Goal: Task Accomplishment & Management: Use online tool/utility

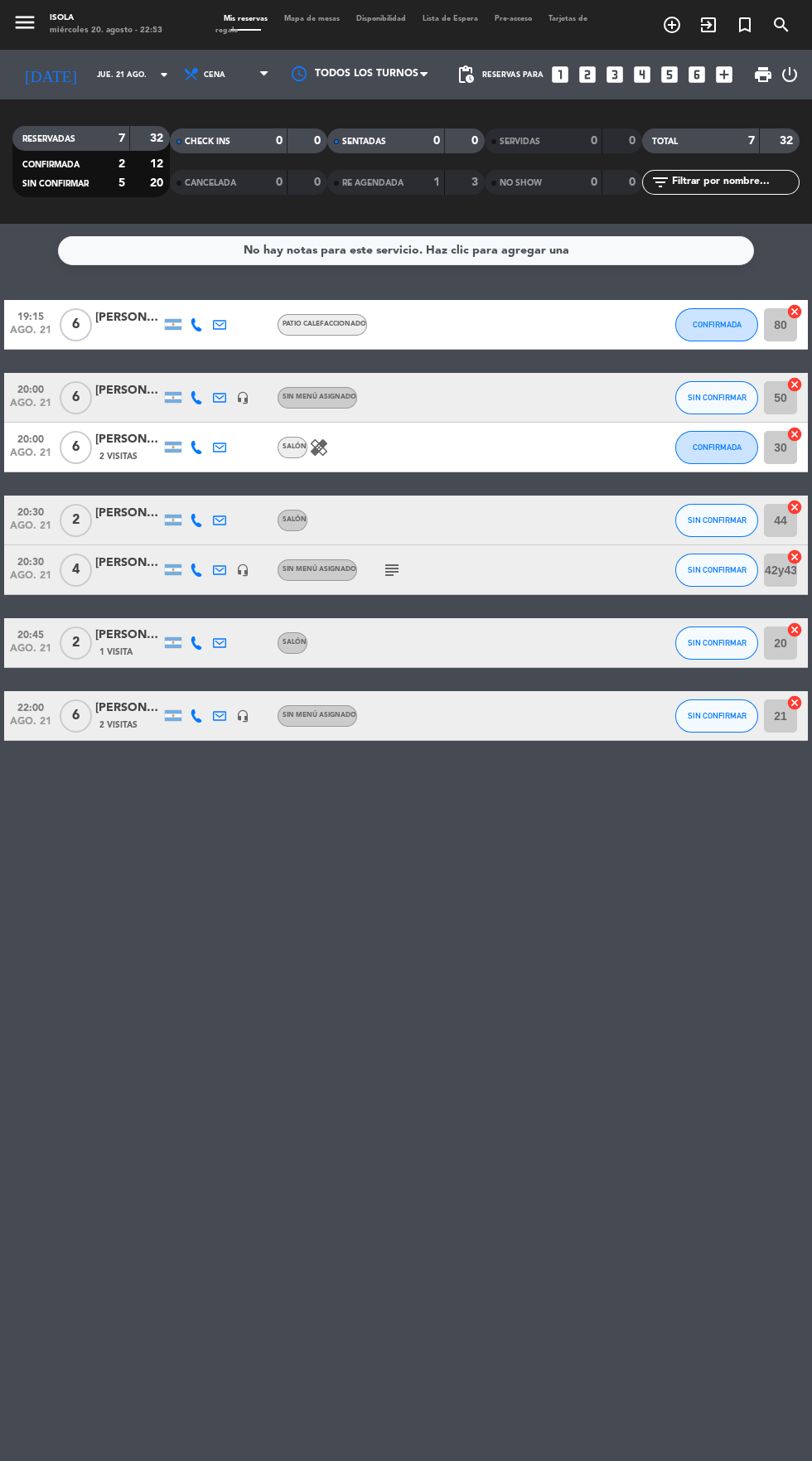
click at [312, 18] on span "Mapa de mesas" at bounding box center [312, 18] width 72 height 8
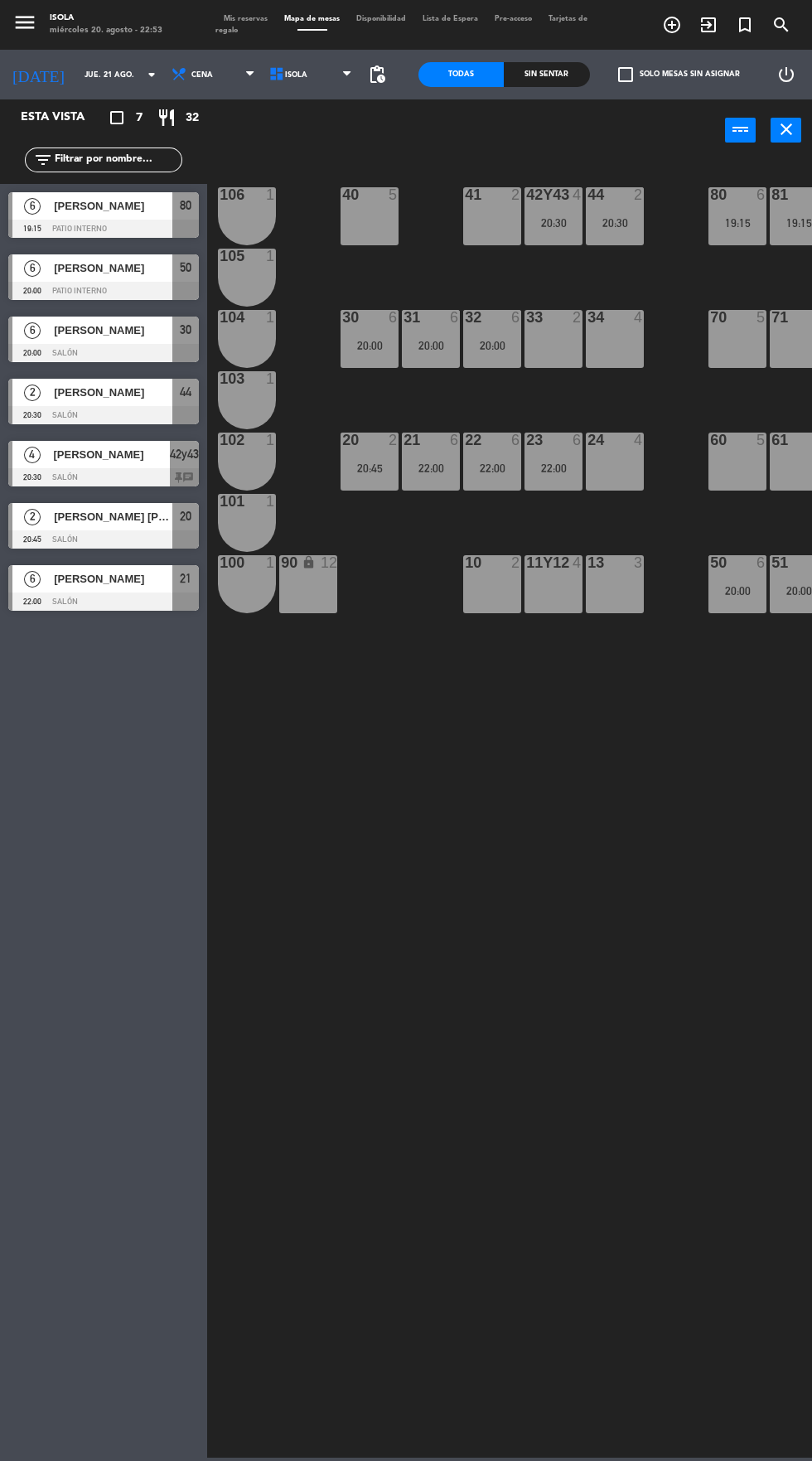
scroll to position [0, 28]
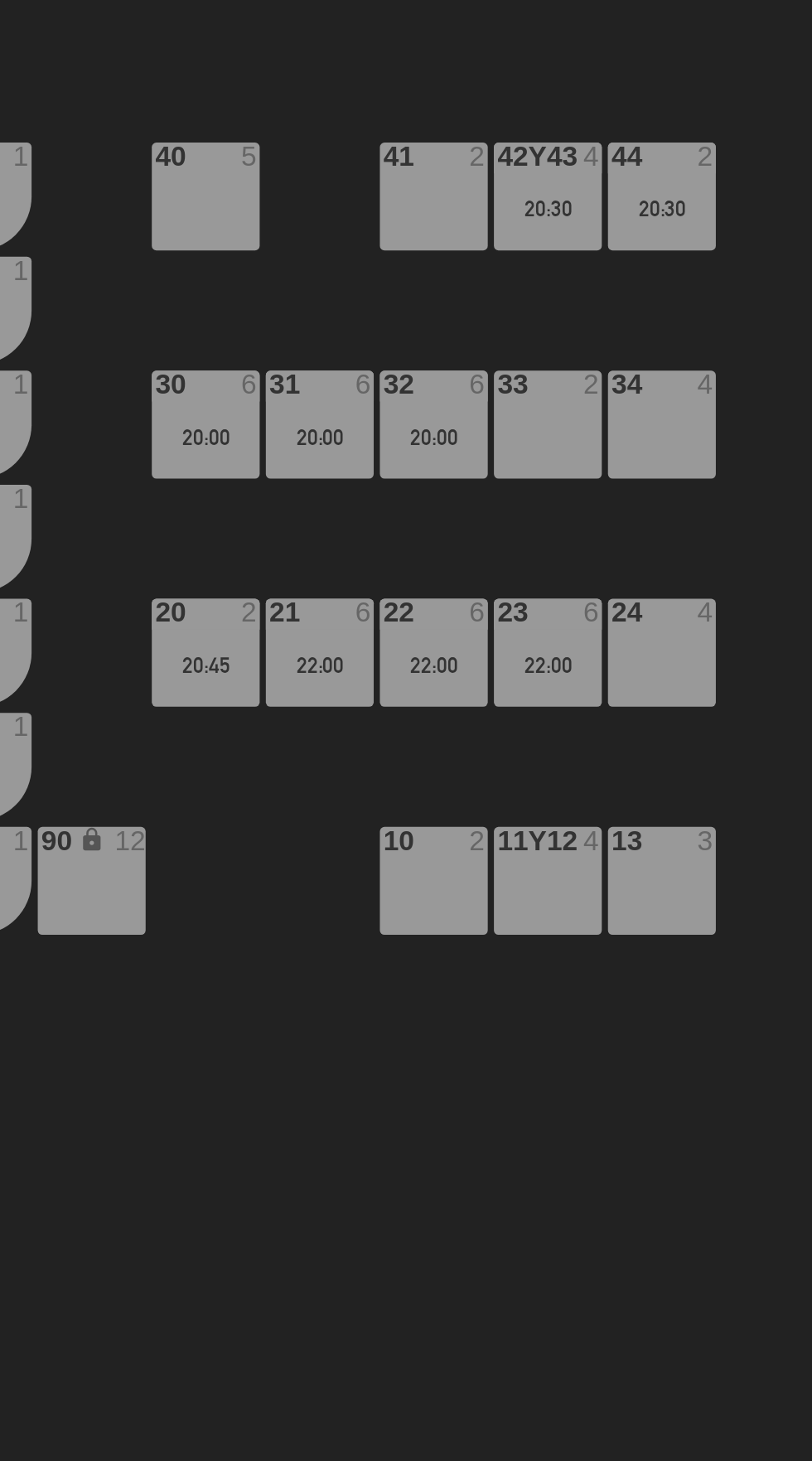
click at [341, 474] on div "20 2 20:45" at bounding box center [341, 461] width 58 height 58
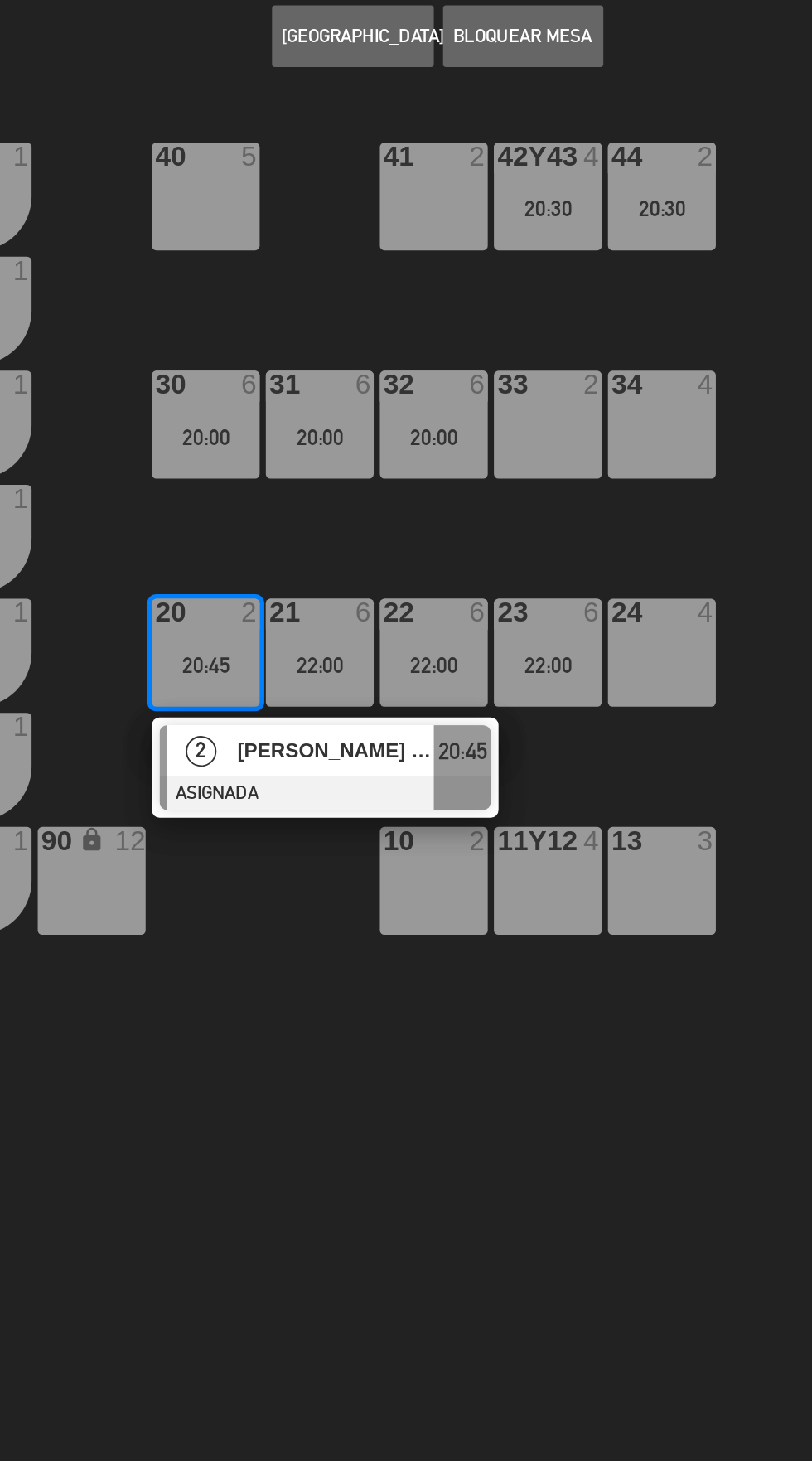
click at [440, 517] on span "[PERSON_NAME] [PERSON_NAME]" at bounding box center [412, 514] width 106 height 18
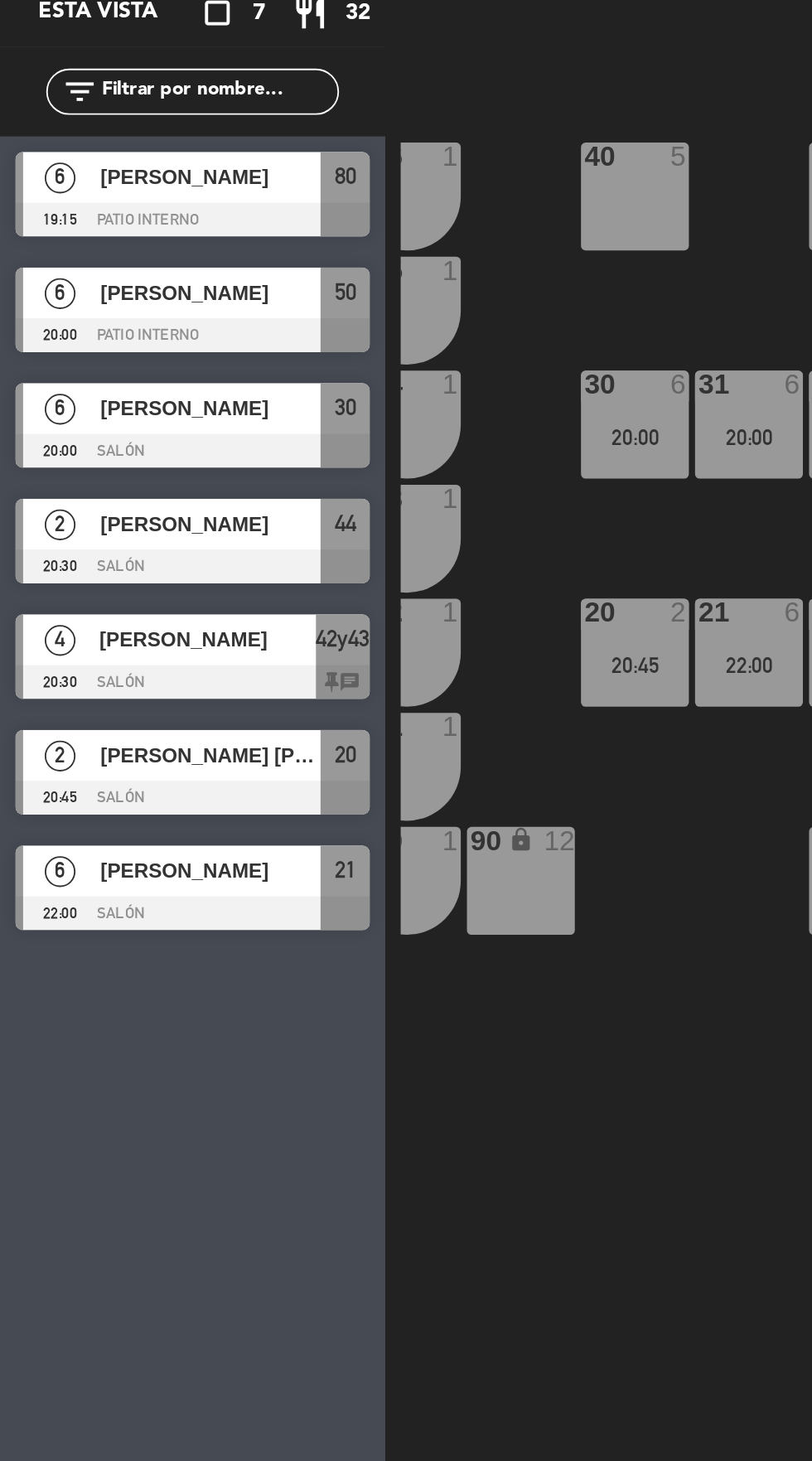
click at [246, 665] on div "40 5 42y43 4 20:30 41 2 44 2 20:30 80 6 19:15 81 6 19:15 106 1 105 1 30 6 20:00…" at bounding box center [514, 808] width 596 height 1300
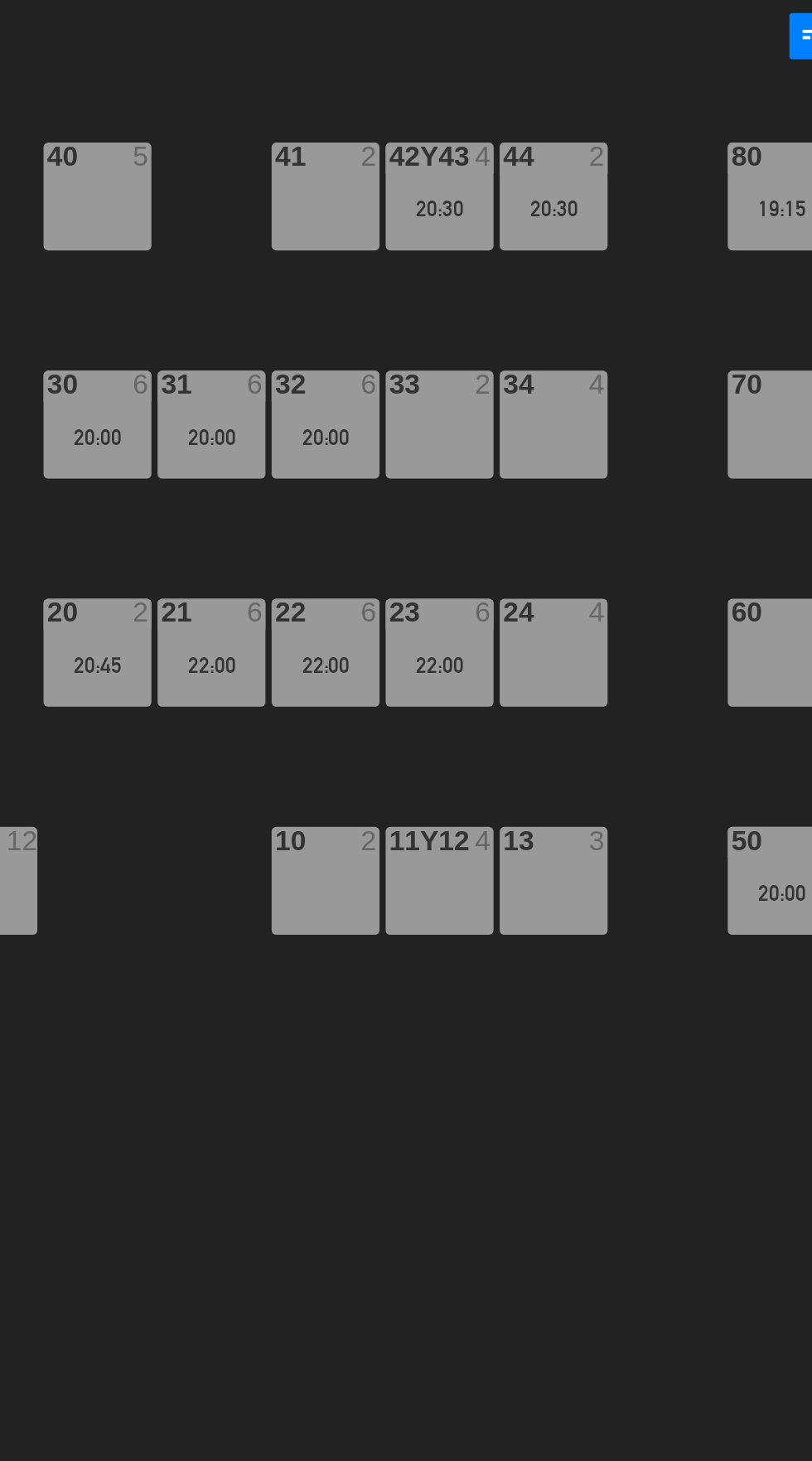
scroll to position [0, 17]
click at [427, 479] on div "21 6 22:00" at bounding box center [414, 461] width 58 height 58
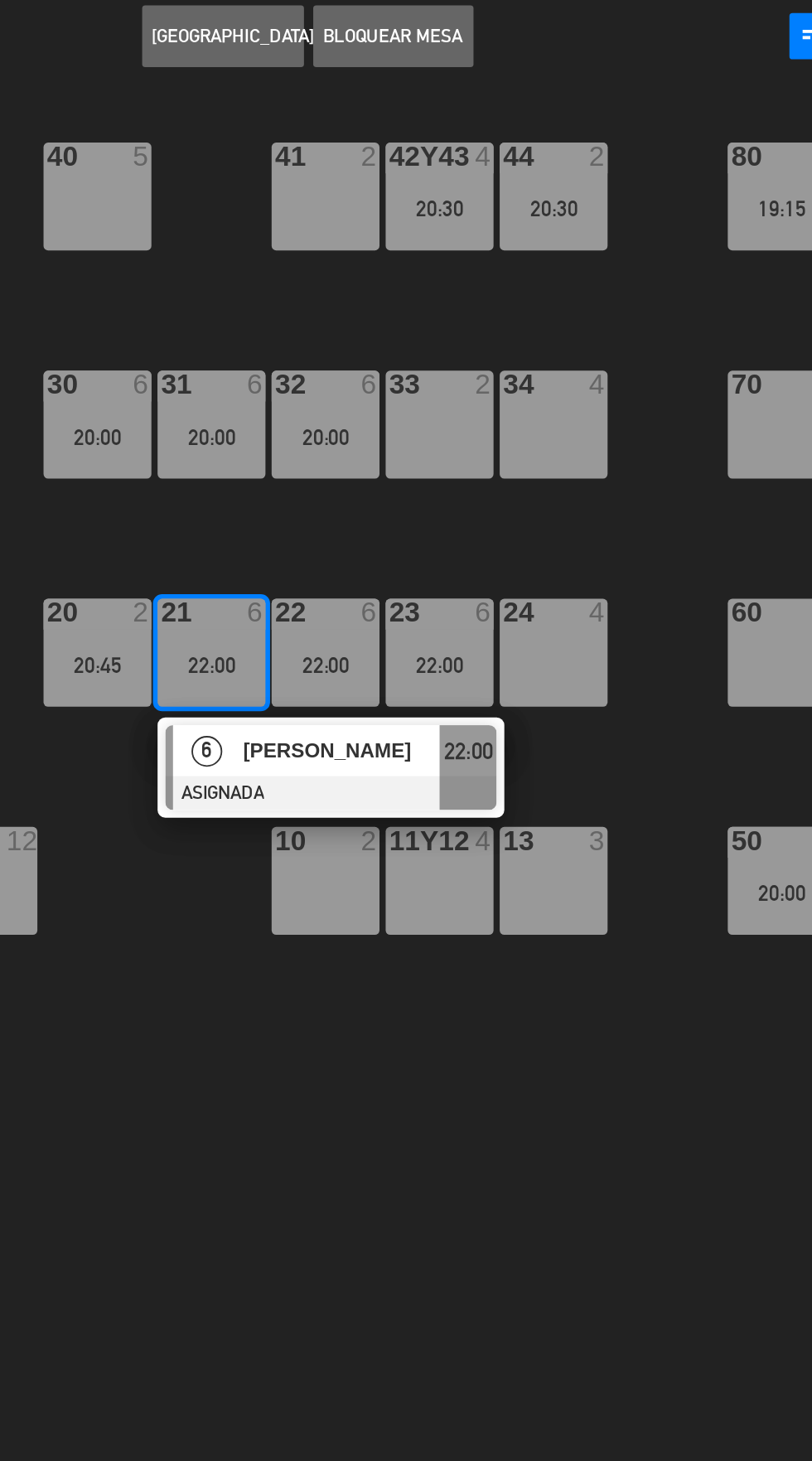
click at [480, 520] on span "[PERSON_NAME]" at bounding box center [485, 514] width 106 height 18
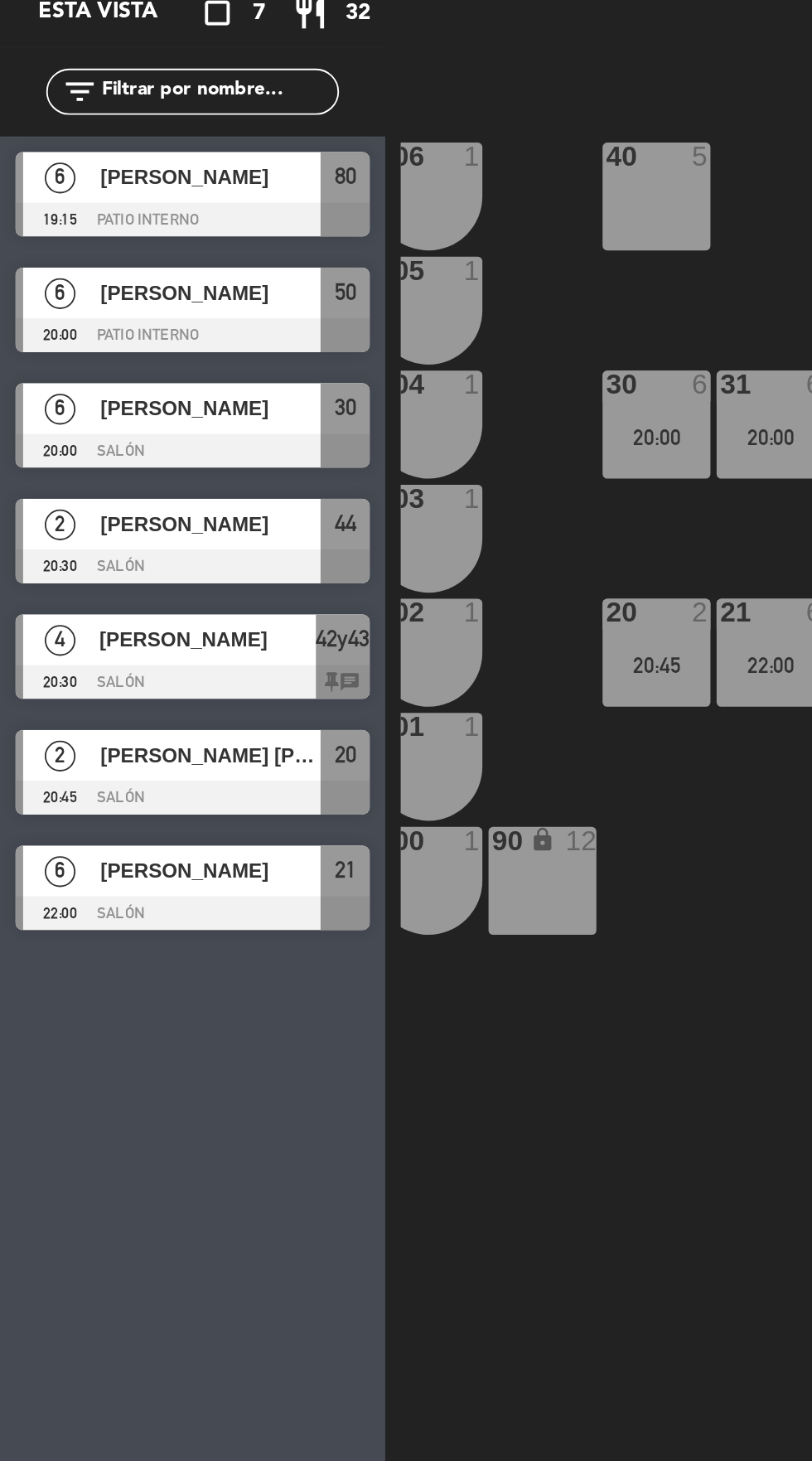
click at [242, 678] on div "40 5 42y43 4 20:30 41 2 44 2 20:30 80 6 19:15 81 6 19:15 106 1 105 1 30 6 20:00…" at bounding box center [514, 808] width 596 height 1300
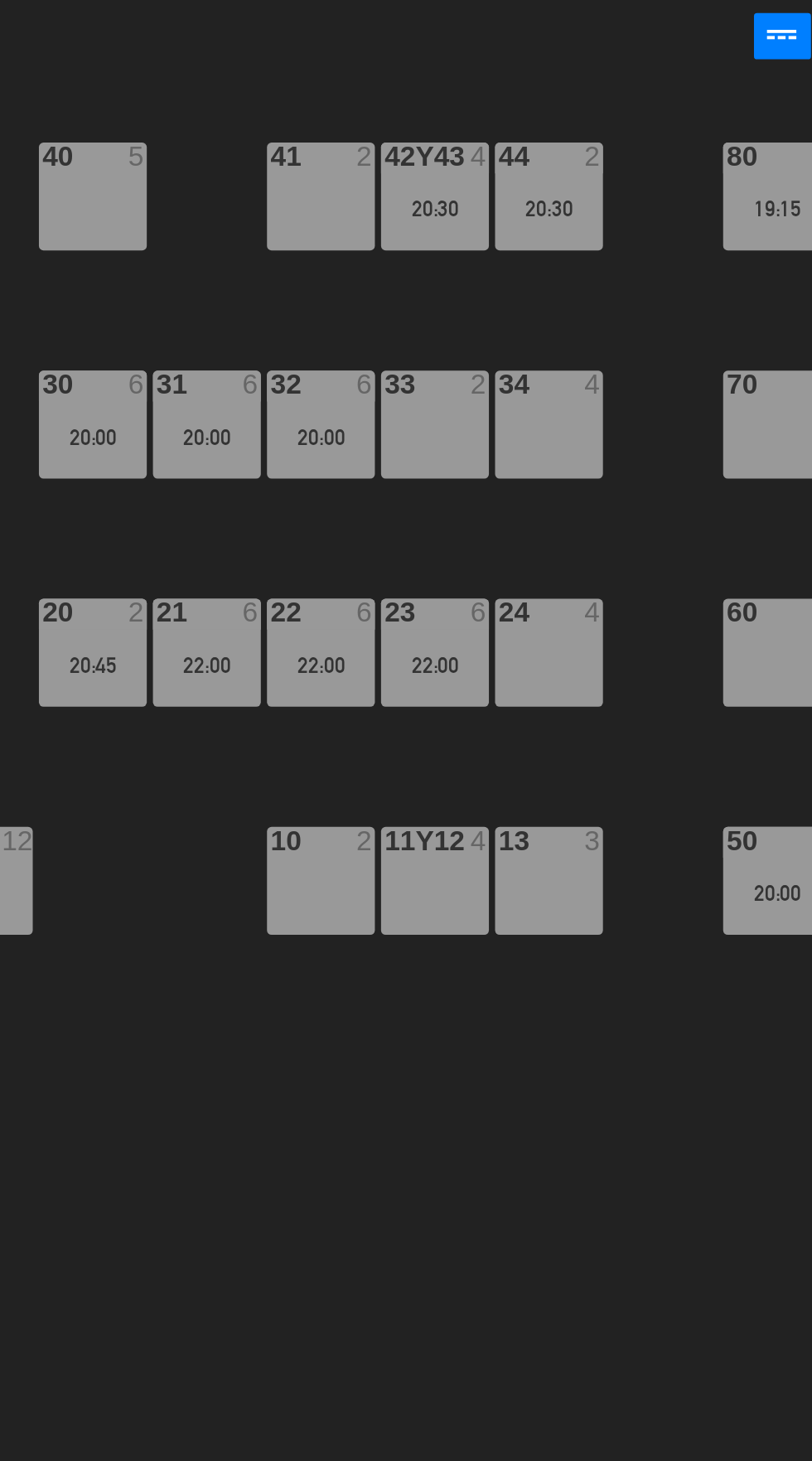
scroll to position [0, 2]
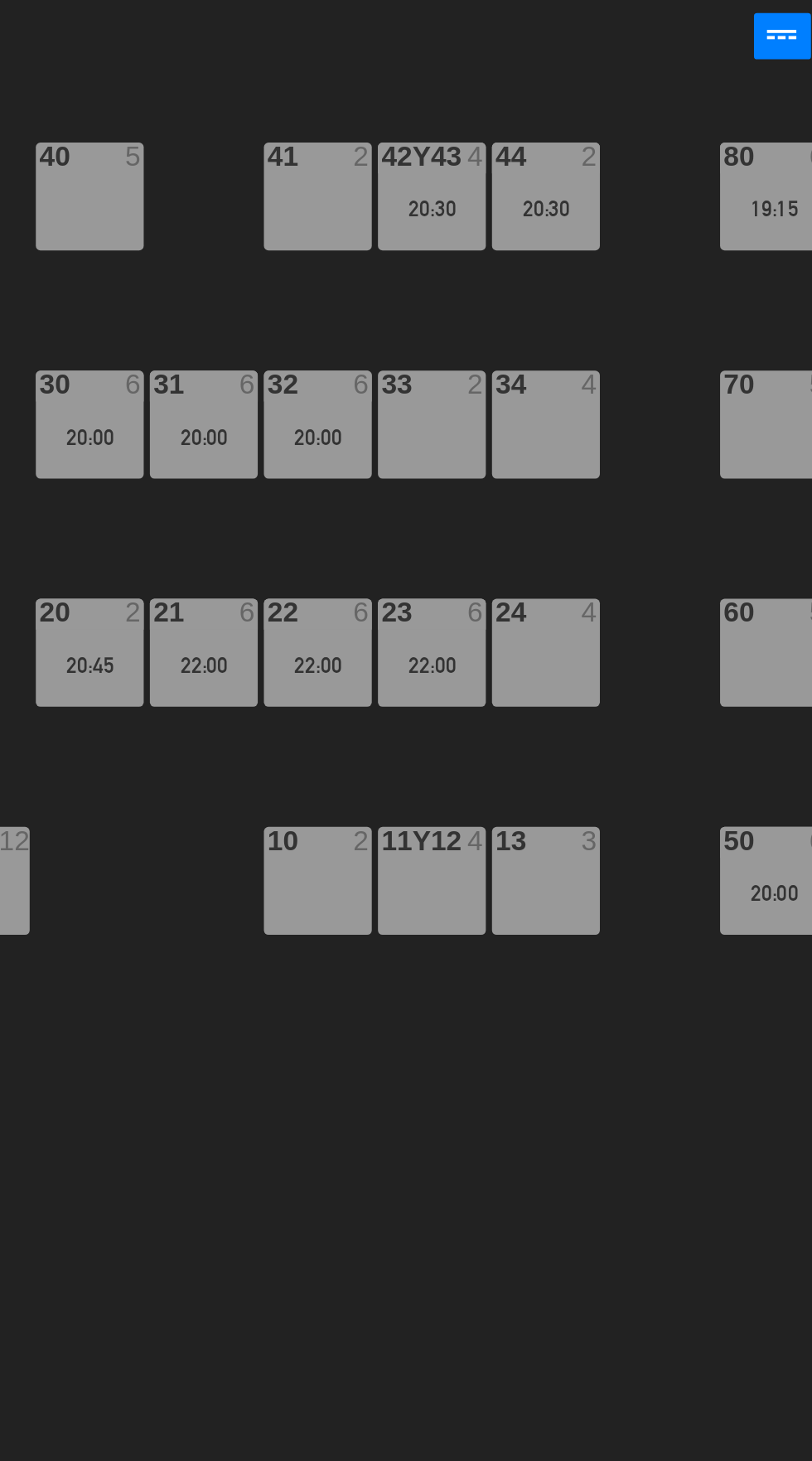
click at [546, 231] on div "42y43 4 20:30" at bounding box center [551, 216] width 58 height 58
click at [571, 652] on div "40 5 42y43 4 20:30 41 2 44 2 20:30 80 6 19:15 81 6 19:15 106 1 105 1 30 6 20:00…" at bounding box center [514, 808] width 596 height 1300
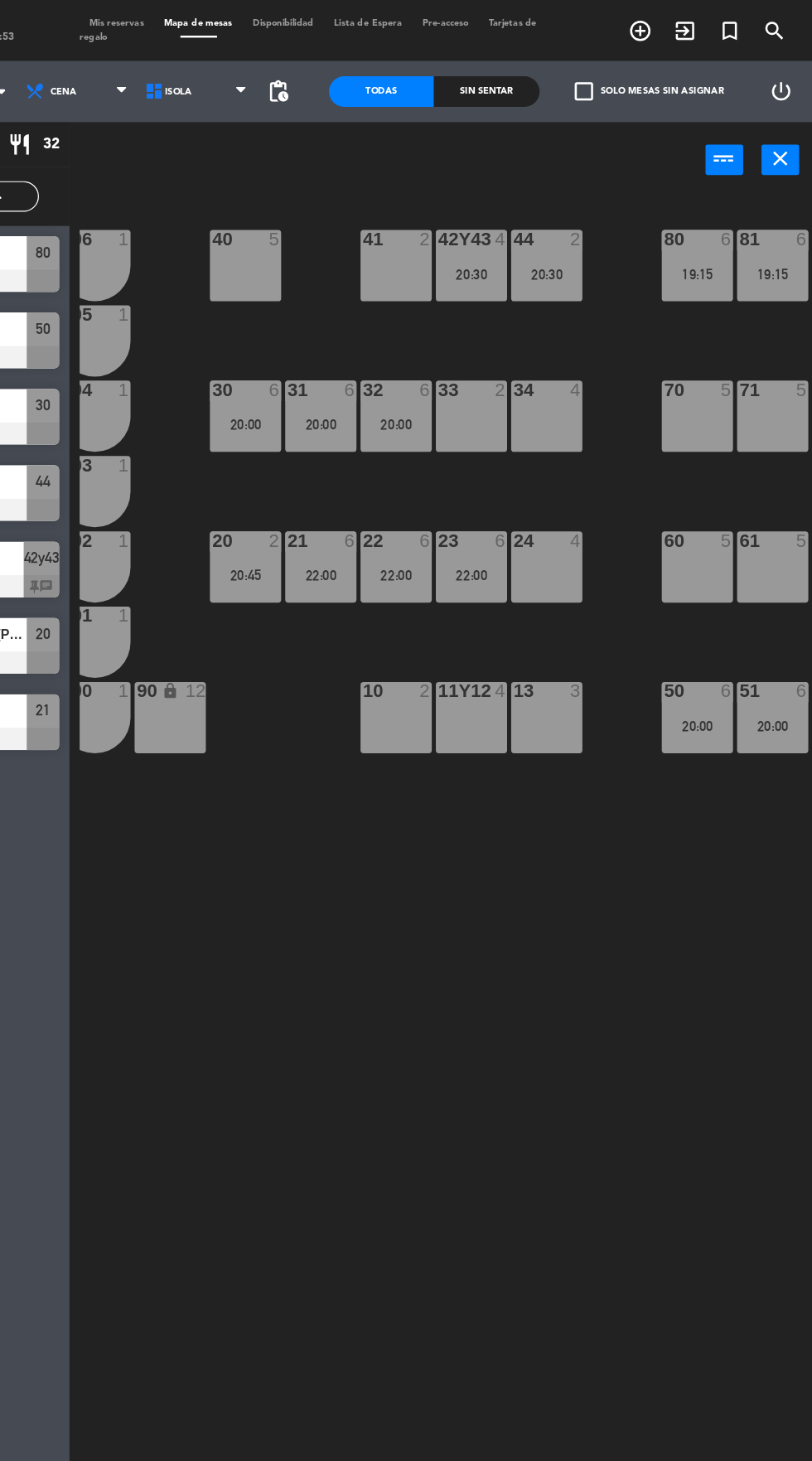
scroll to position [0, 28]
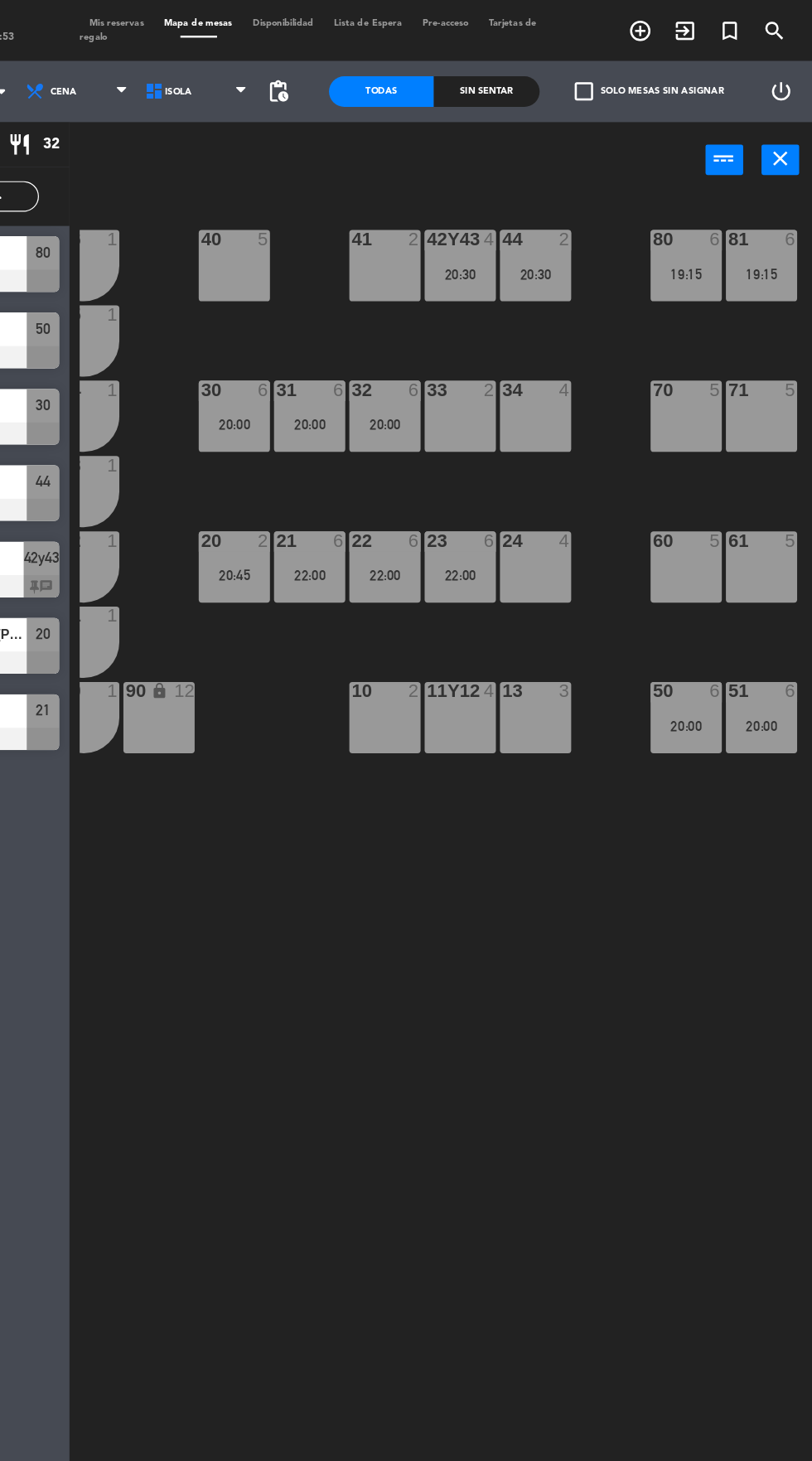
click at [458, 463] on div "22:00" at bounding box center [464, 469] width 58 height 12
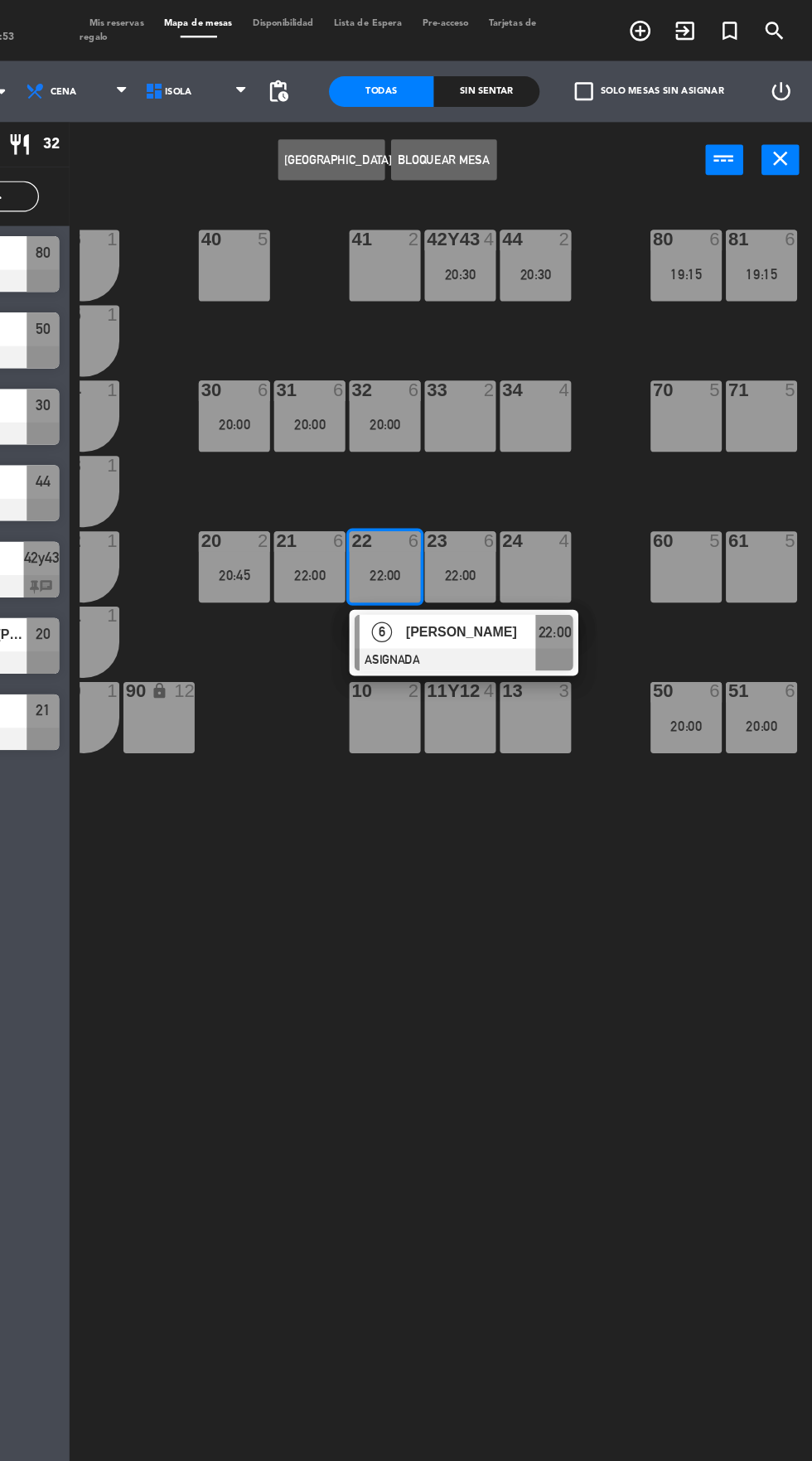
click at [551, 516] on span "[PERSON_NAME]" at bounding box center [534, 514] width 106 height 18
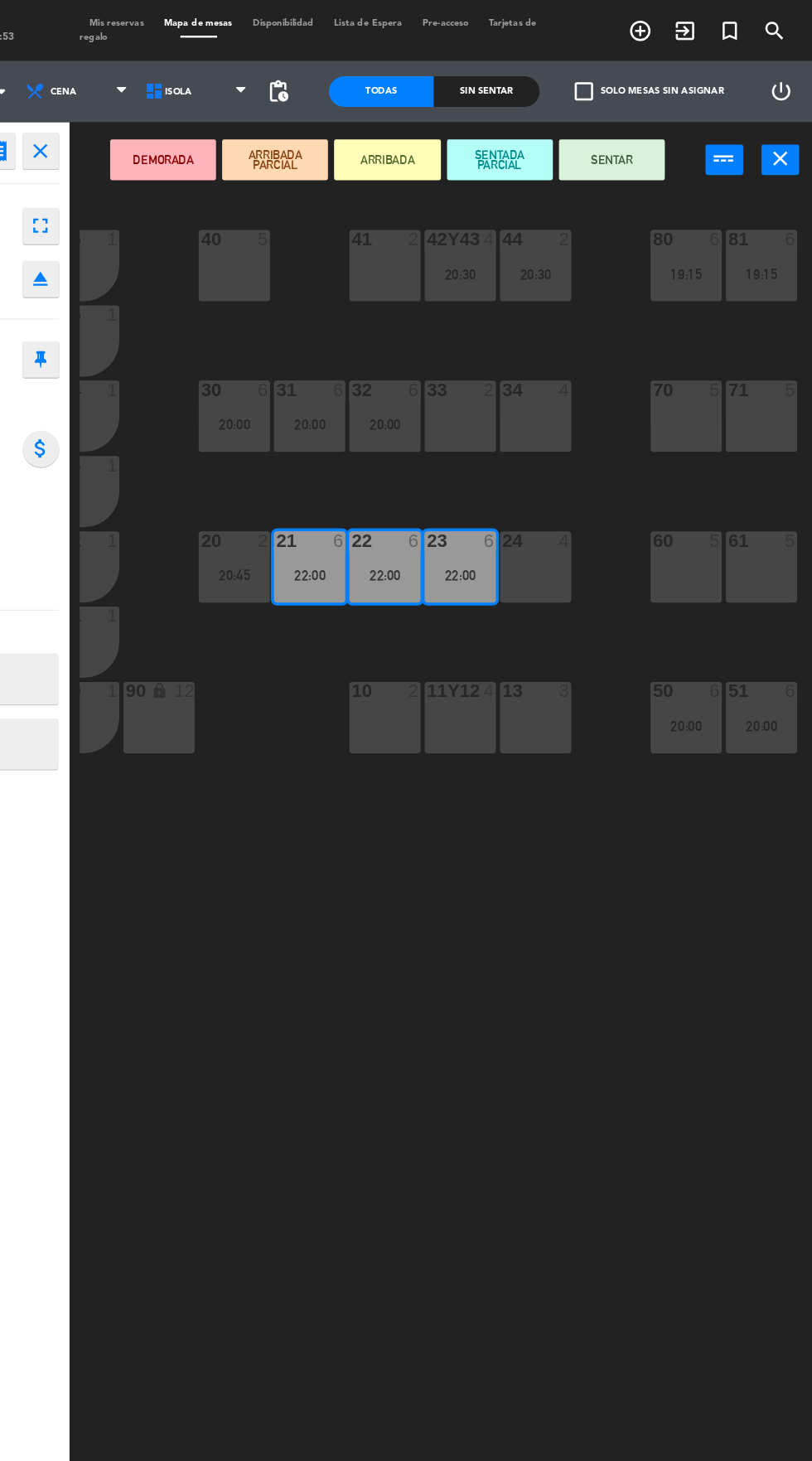
scroll to position [0, 0]
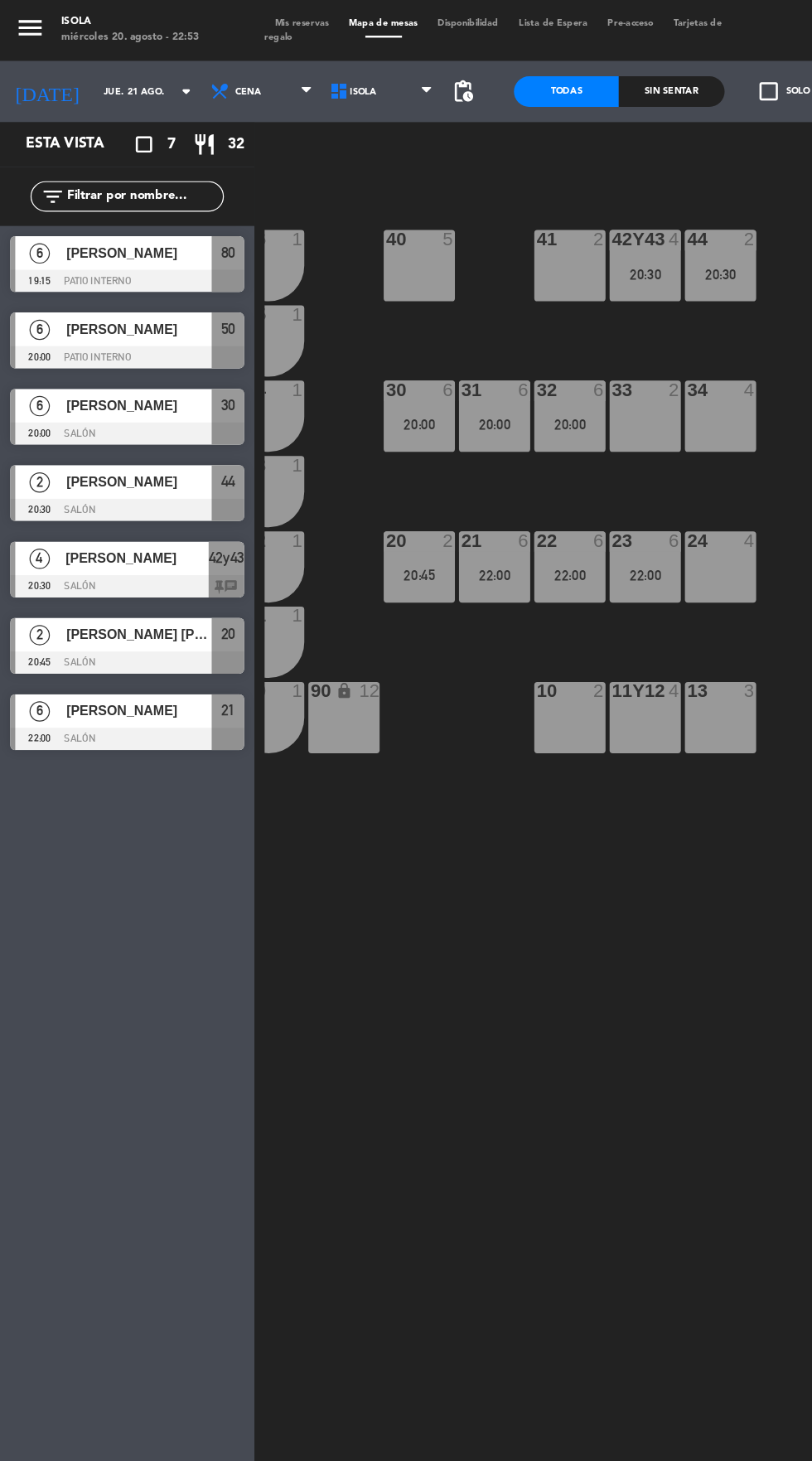
click at [374, 700] on div "40 5 42y43 4 20:30 41 2 44 2 20:30 80 6 19:15 81 6 19:15 106 1 105 1 30 6 20:00…" at bounding box center [514, 808] width 596 height 1300
click at [343, 341] on div "20:00" at bounding box center [341, 346] width 58 height 12
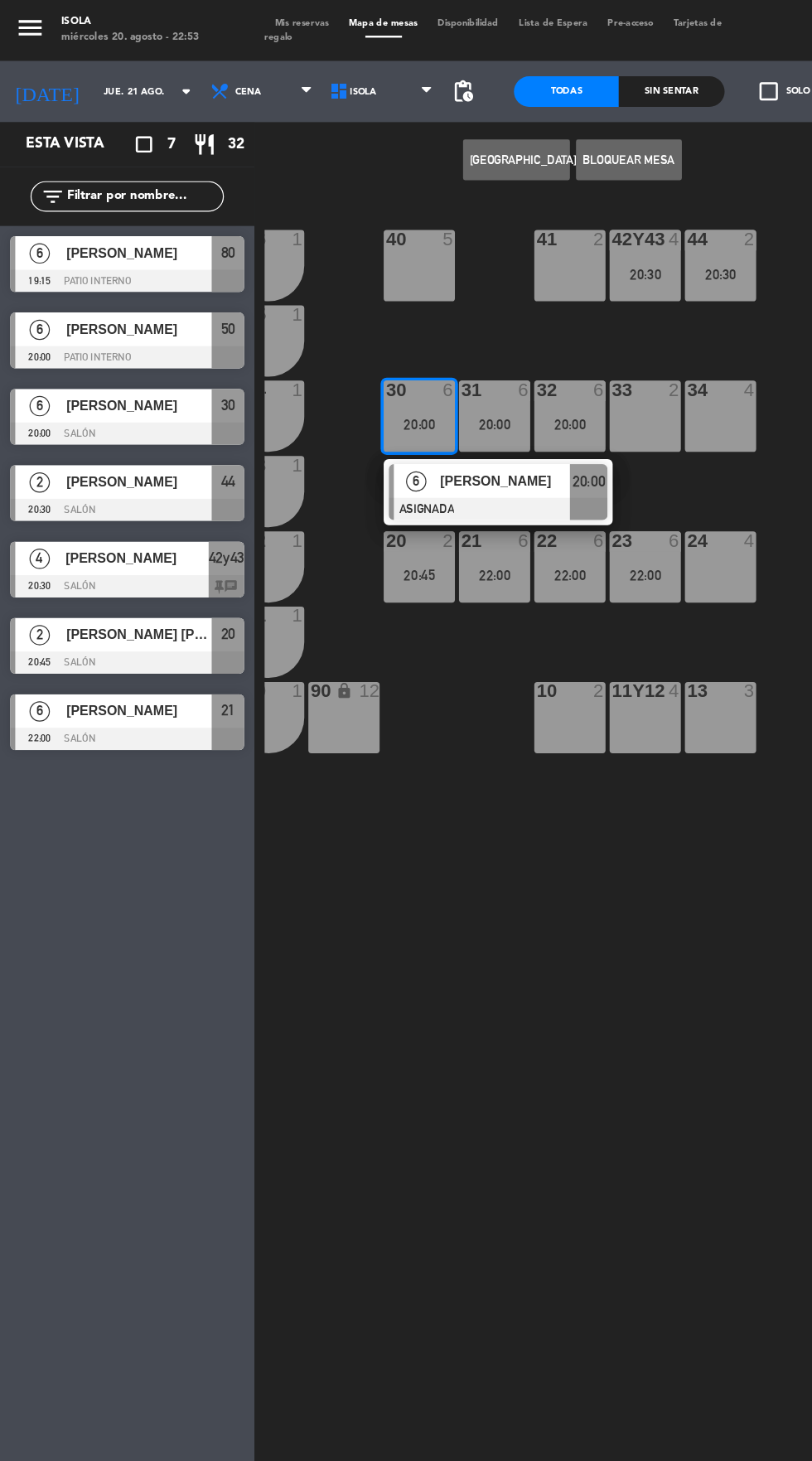
click at [439, 404] on div "[PERSON_NAME]" at bounding box center [411, 391] width 108 height 28
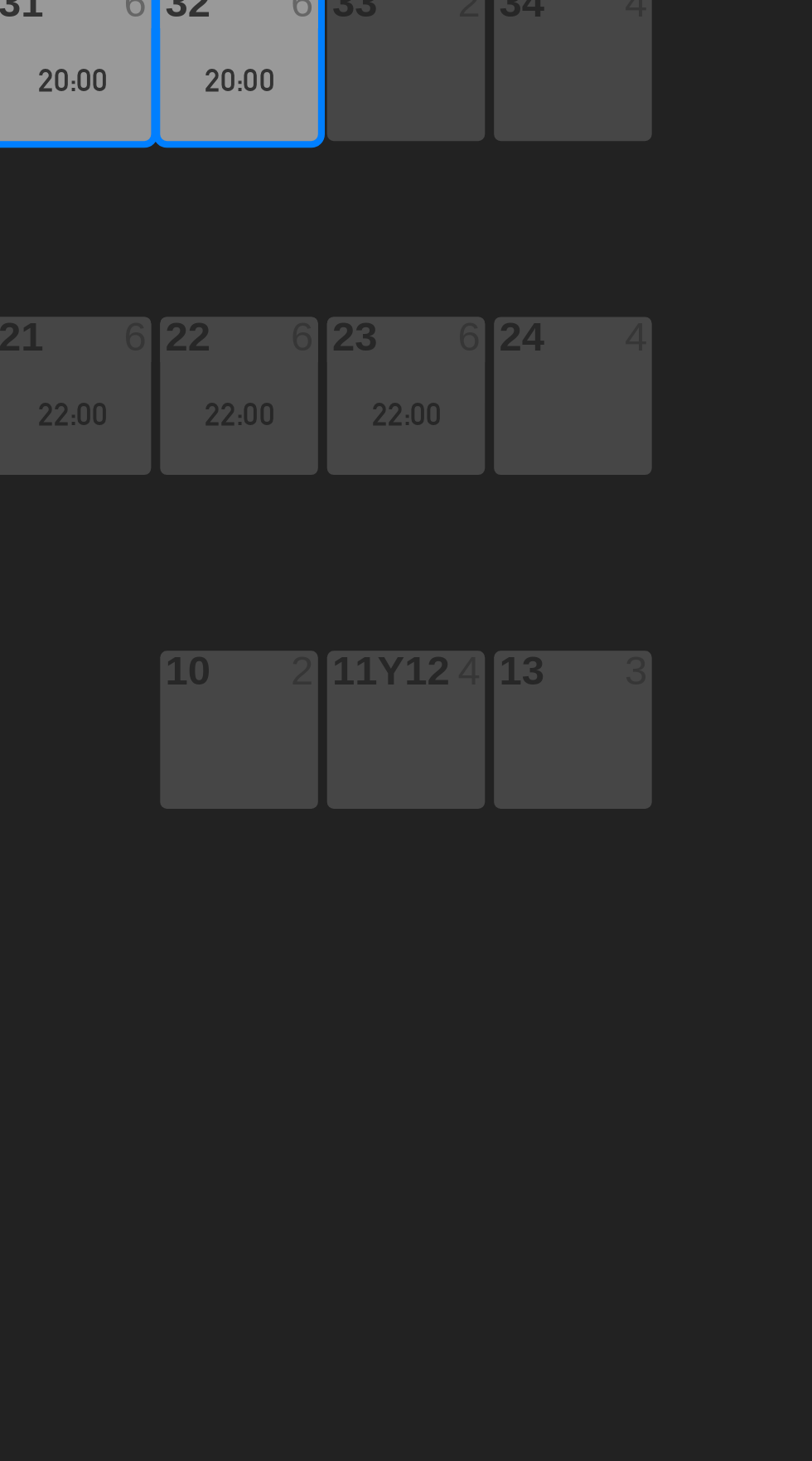
click at [474, 595] on div "10 2" at bounding box center [464, 584] width 58 height 58
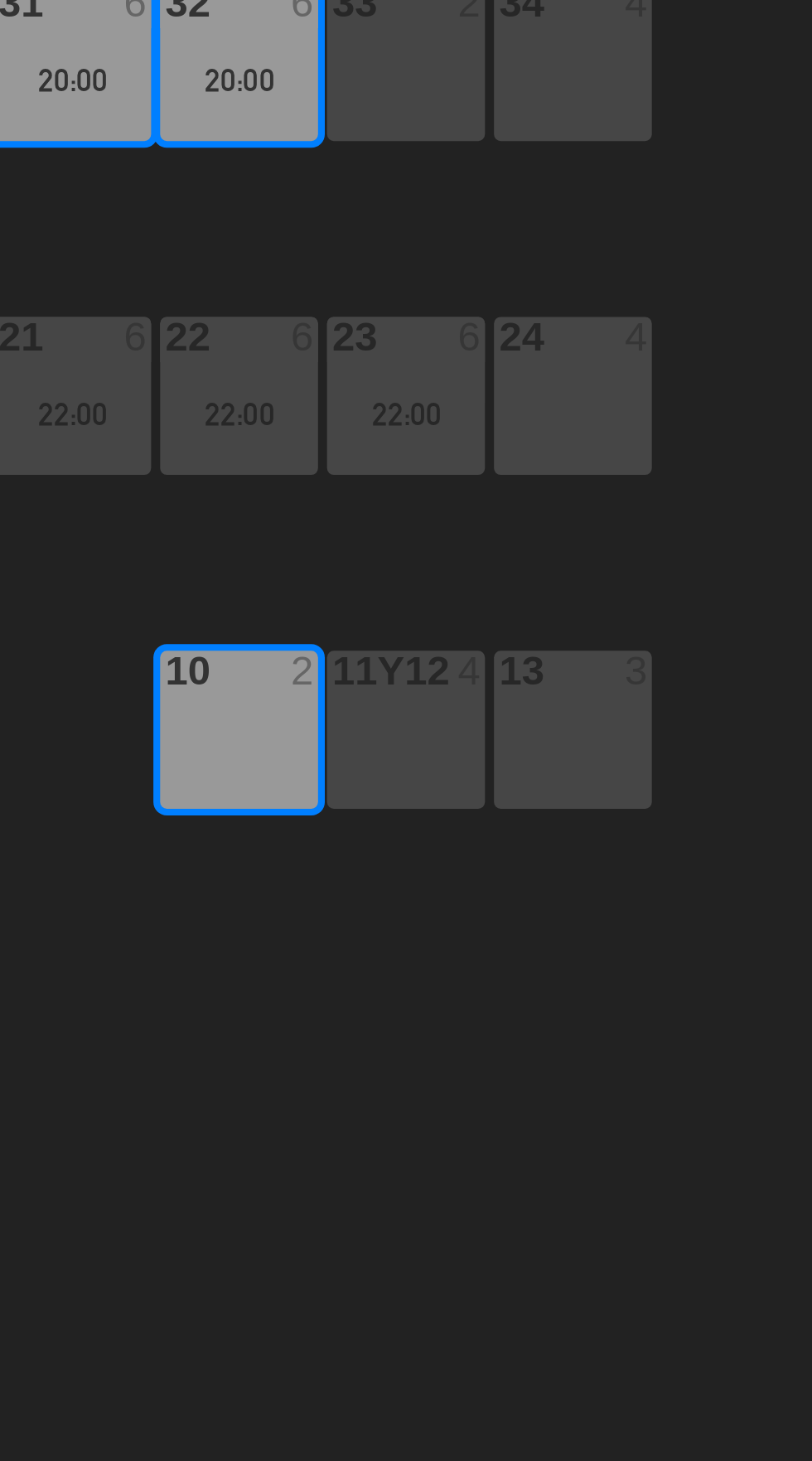
click at [541, 582] on div "11y12 4" at bounding box center [525, 584] width 58 height 58
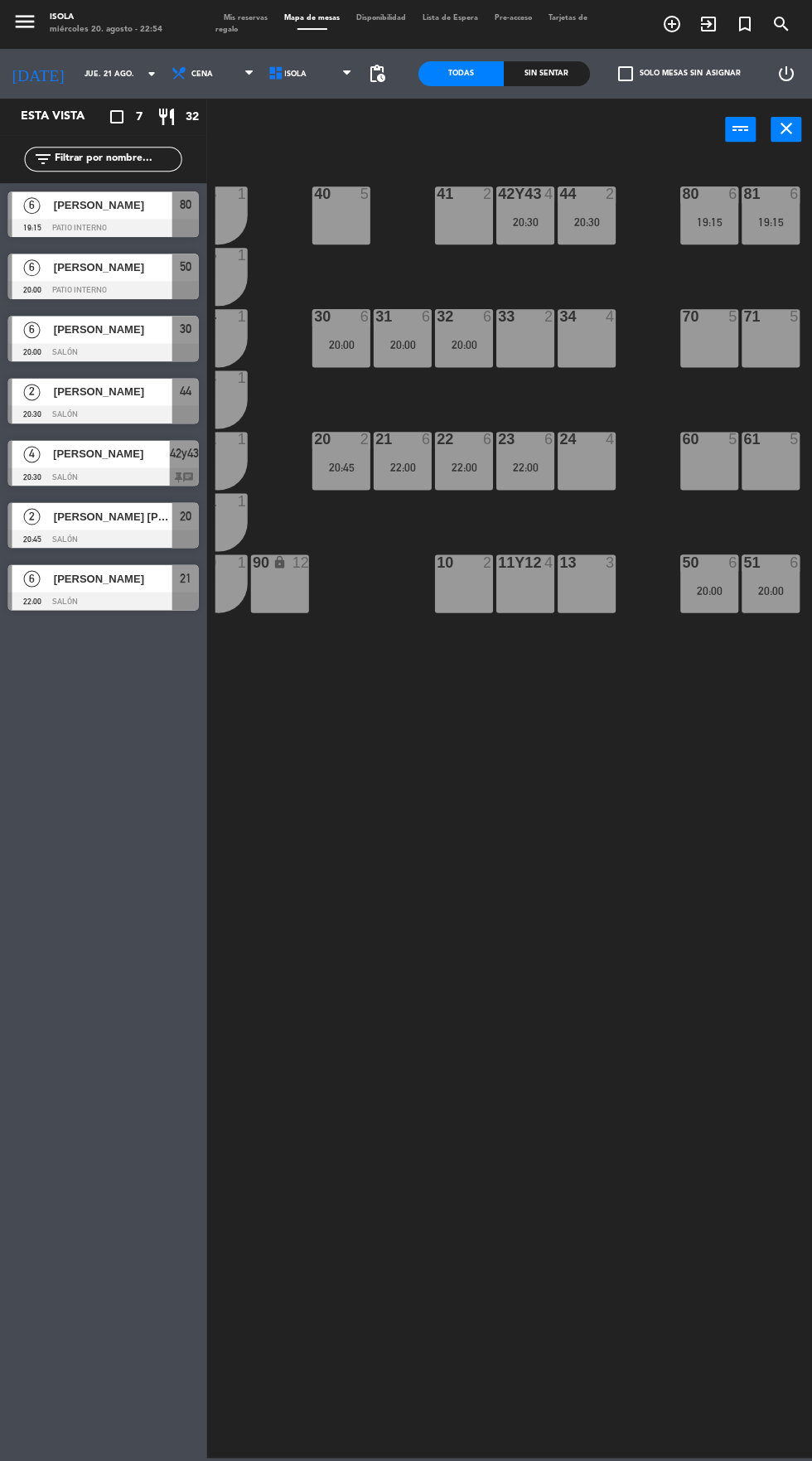
click at [353, 352] on div "20:00" at bounding box center [341, 346] width 58 height 12
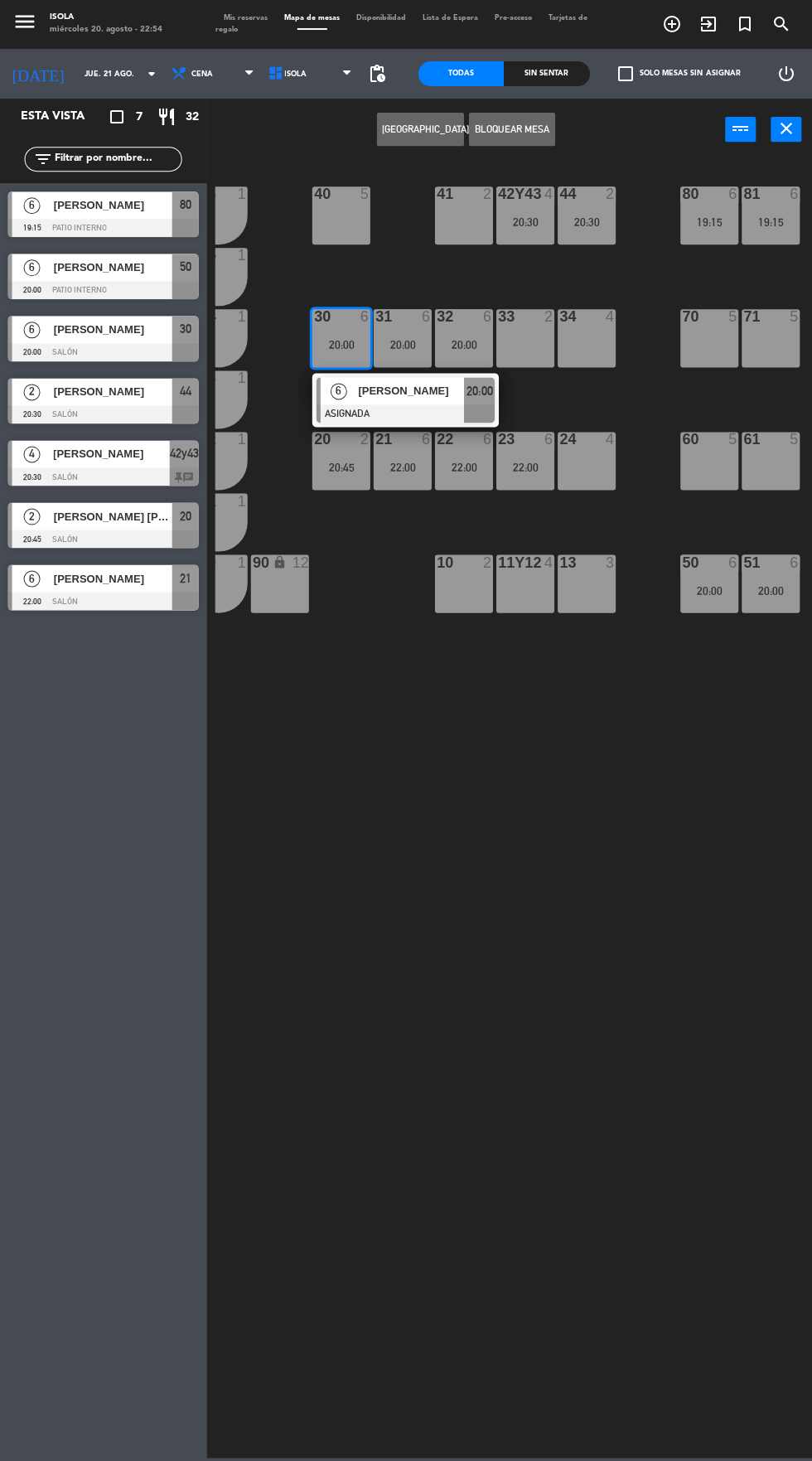
click at [428, 411] on div at bounding box center [405, 414] width 178 height 18
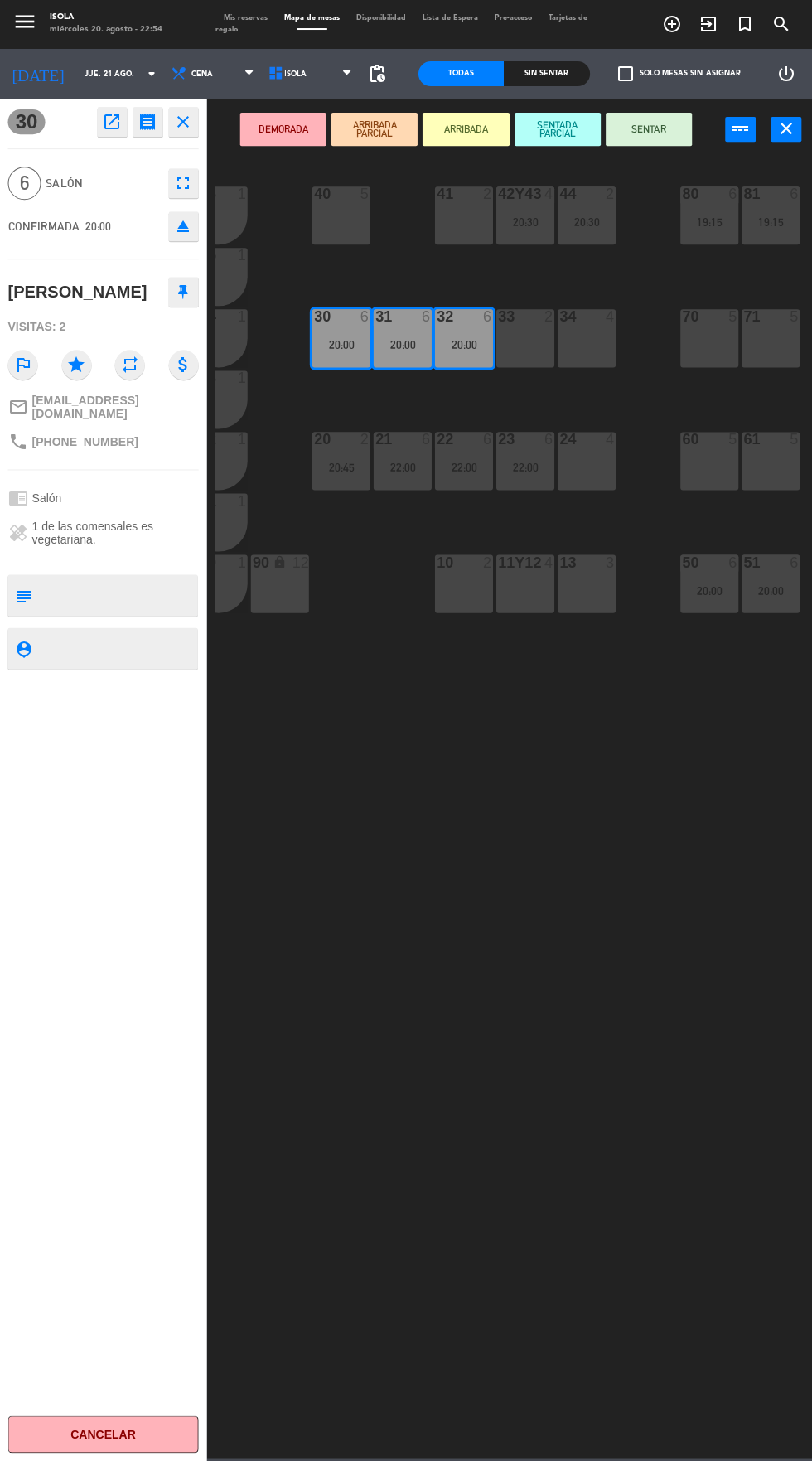
click at [456, 598] on div "10 2" at bounding box center [464, 584] width 58 height 58
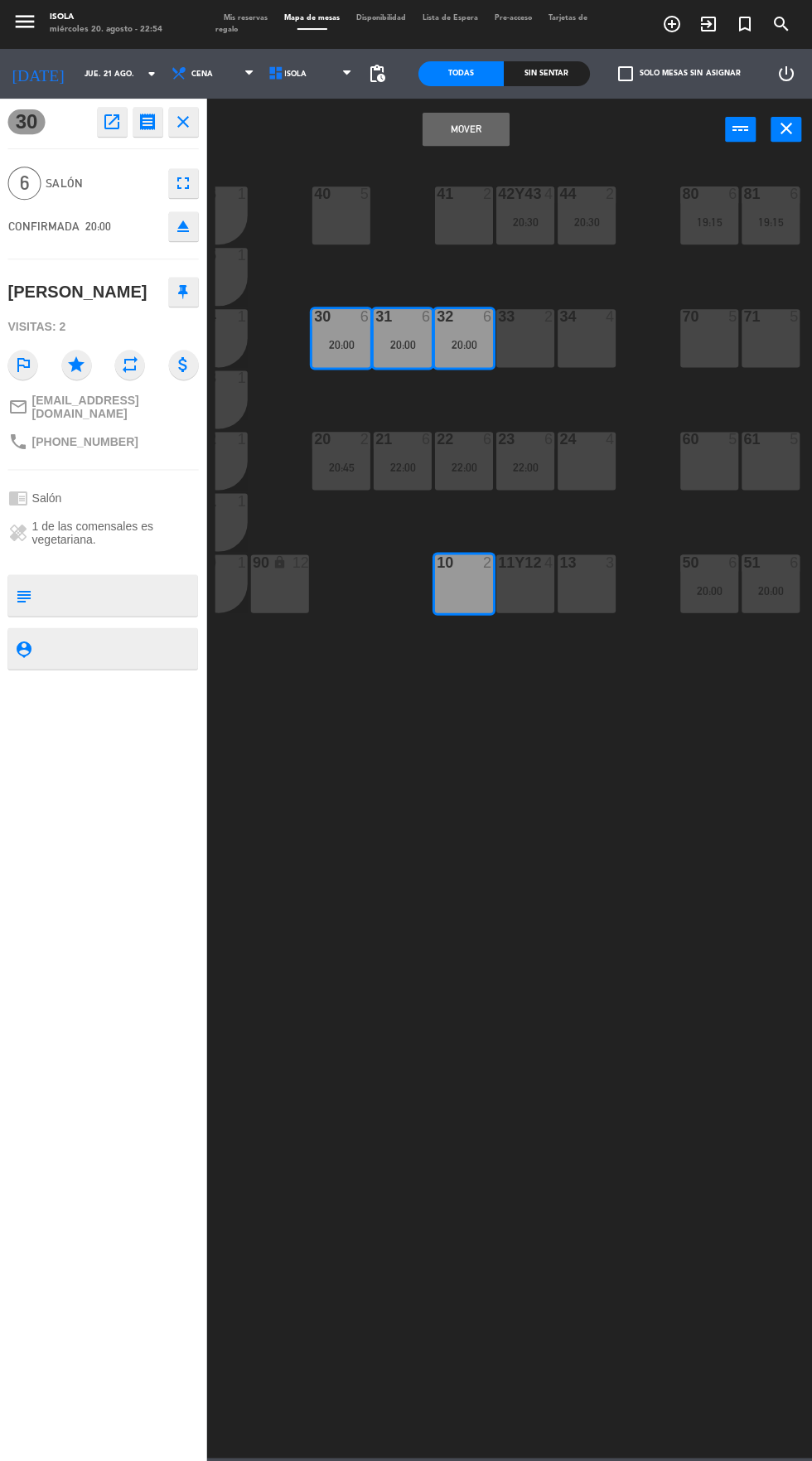
click at [538, 599] on div "11y12 4" at bounding box center [525, 584] width 58 height 58
click at [475, 129] on button "Mover y Unir" at bounding box center [465, 130] width 86 height 33
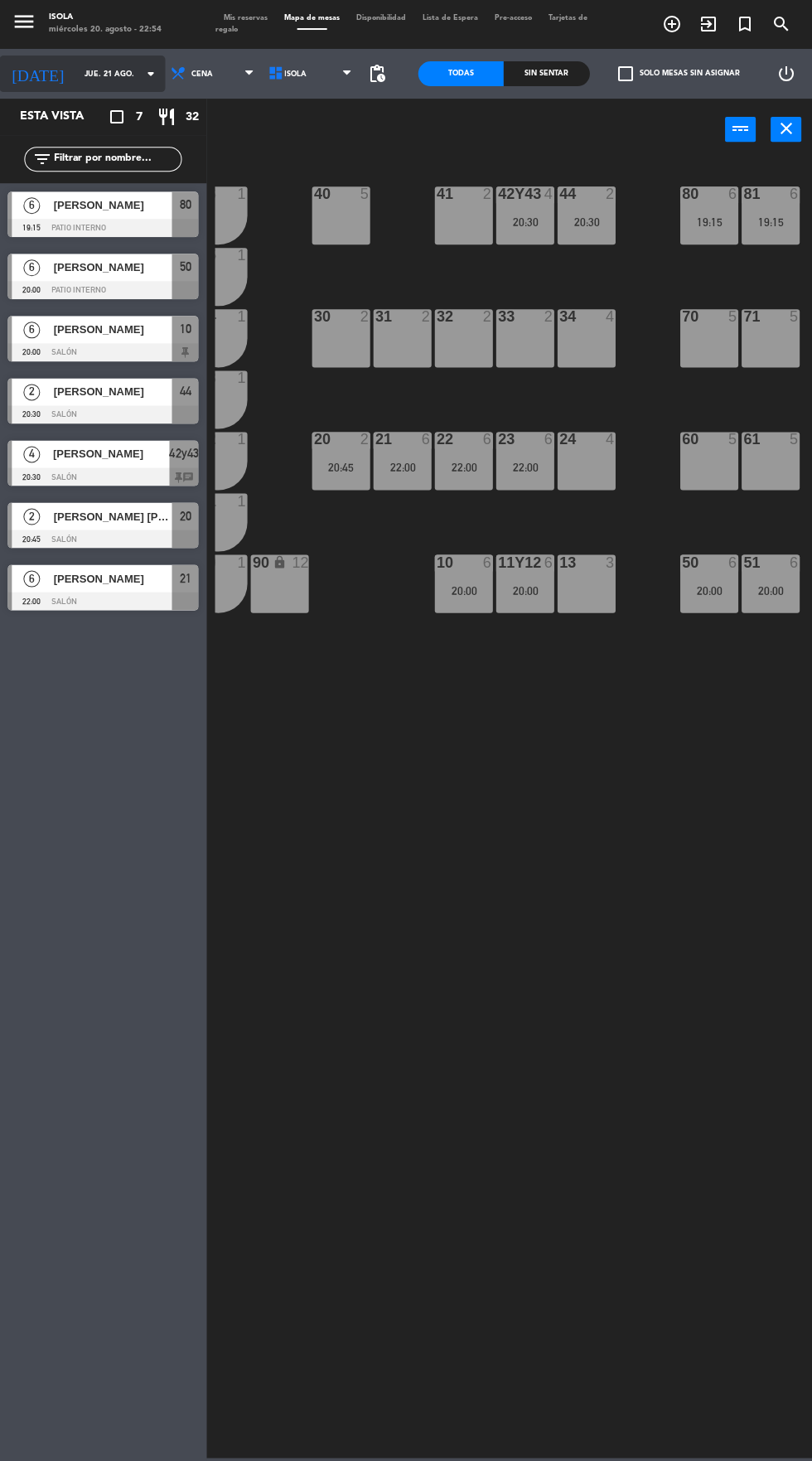
click at [76, 76] on input "jue. 21 ago." at bounding box center [128, 74] width 104 height 26
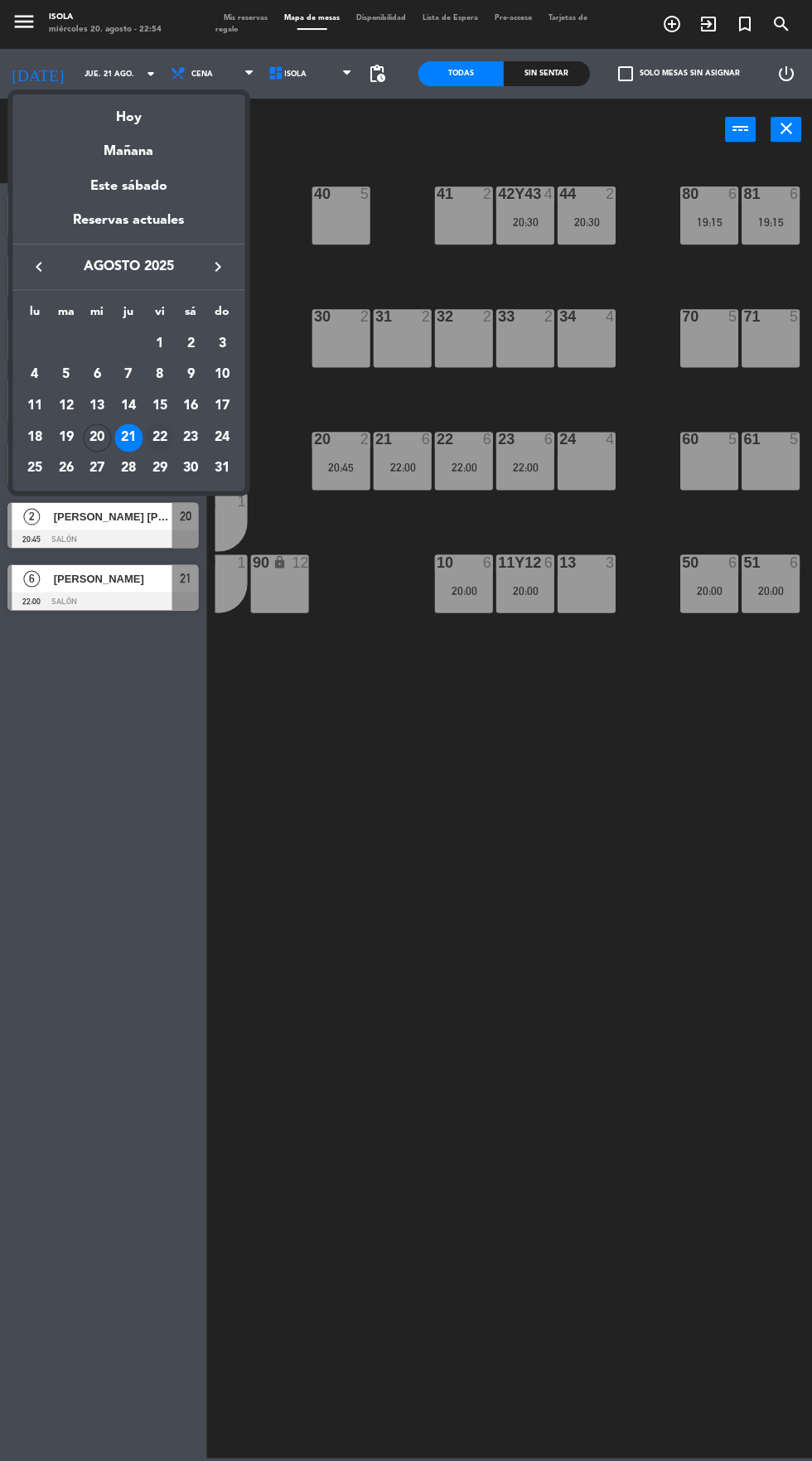
click at [160, 438] on div "22" at bounding box center [160, 439] width 28 height 28
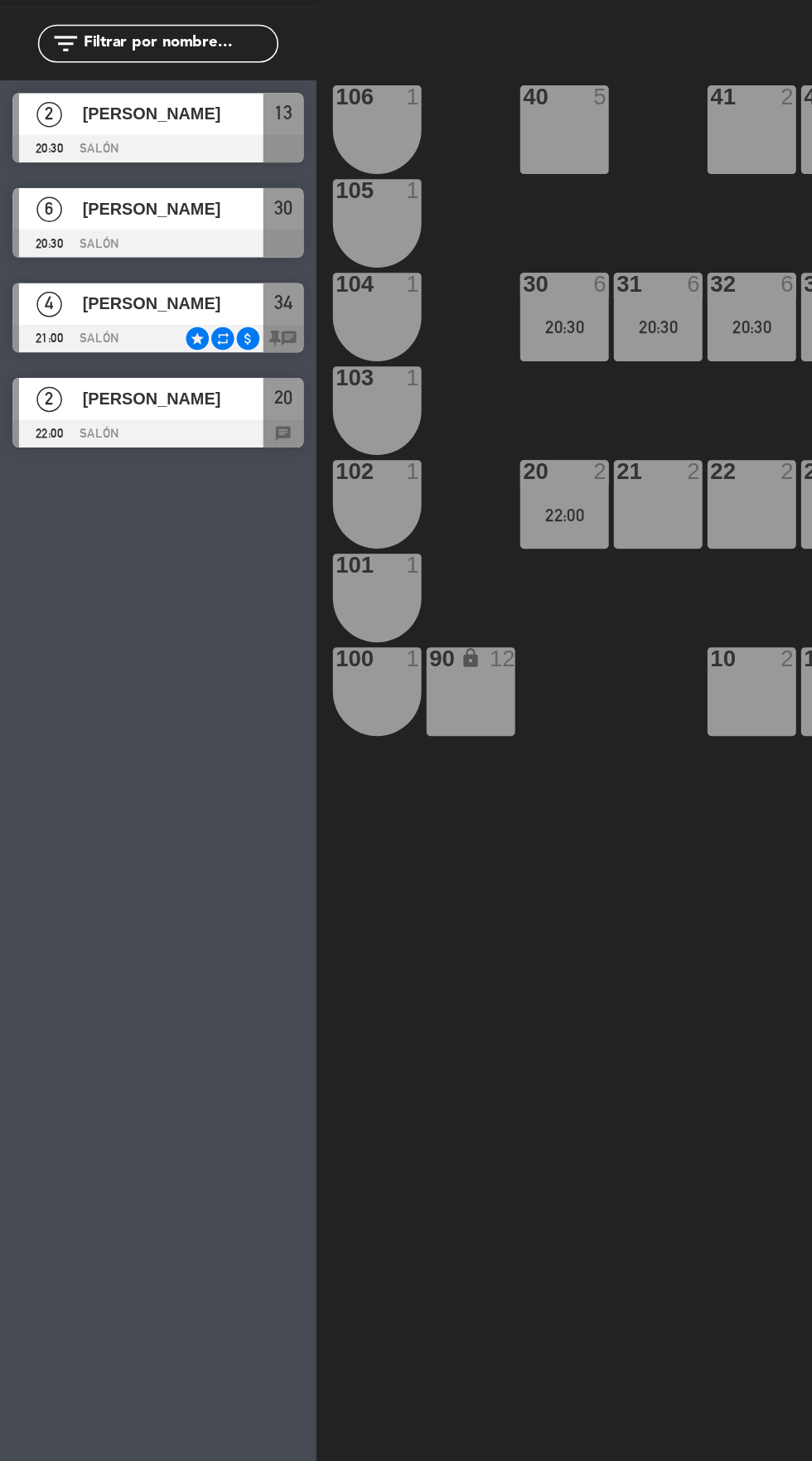
click at [55, 403] on div "[PERSON_NAME]" at bounding box center [113, 392] width 120 height 28
click at [327, 698] on div "40 5 42y43 4 41 2 44 3 80 4 81 4 106 1 105 1 30 6 20:30 31 6 20:30 32 6 20:30 3…" at bounding box center [514, 808] width 596 height 1300
click at [51, 337] on div "4" at bounding box center [33, 330] width 40 height 28
click at [337, 674] on div "40 5 42y43 4 41 2 44 3 80 4 81 4 106 1 105 1 30 6 20:30 31 6 20:30 32 6 20:30 3…" at bounding box center [514, 808] width 596 height 1300
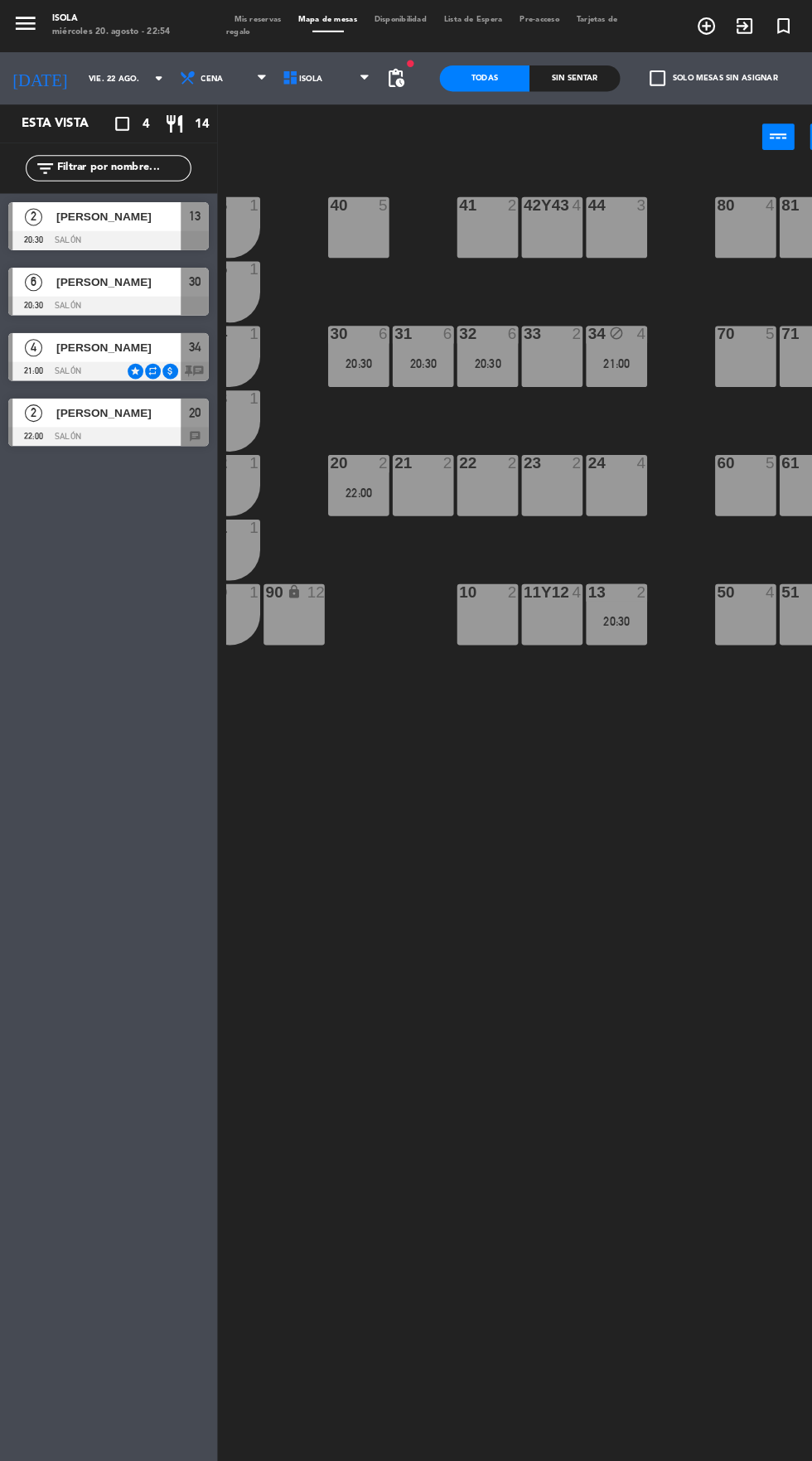
click at [355, 468] on div "22:00" at bounding box center [341, 469] width 58 height 12
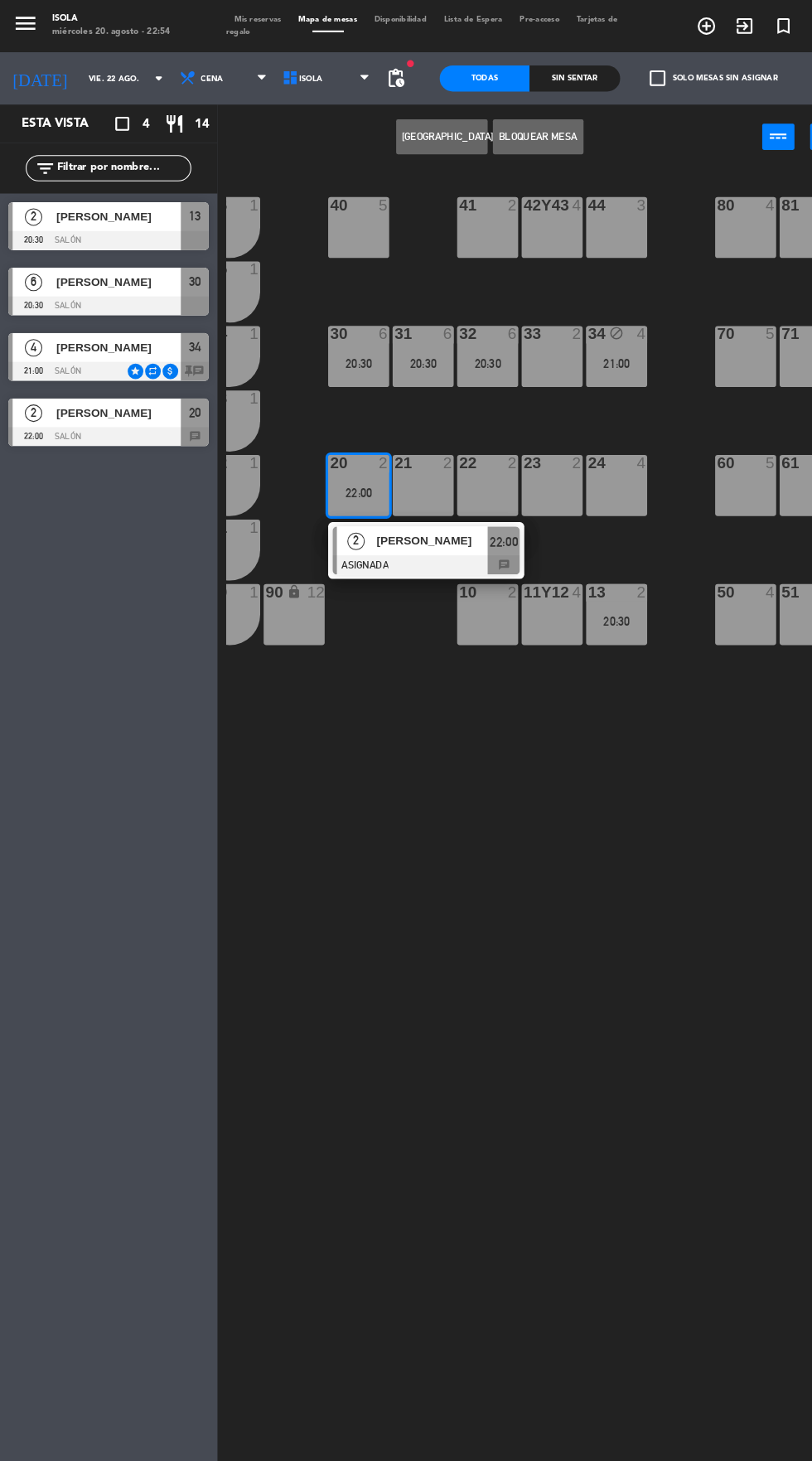
click at [477, 604] on div "10 2" at bounding box center [464, 584] width 58 height 58
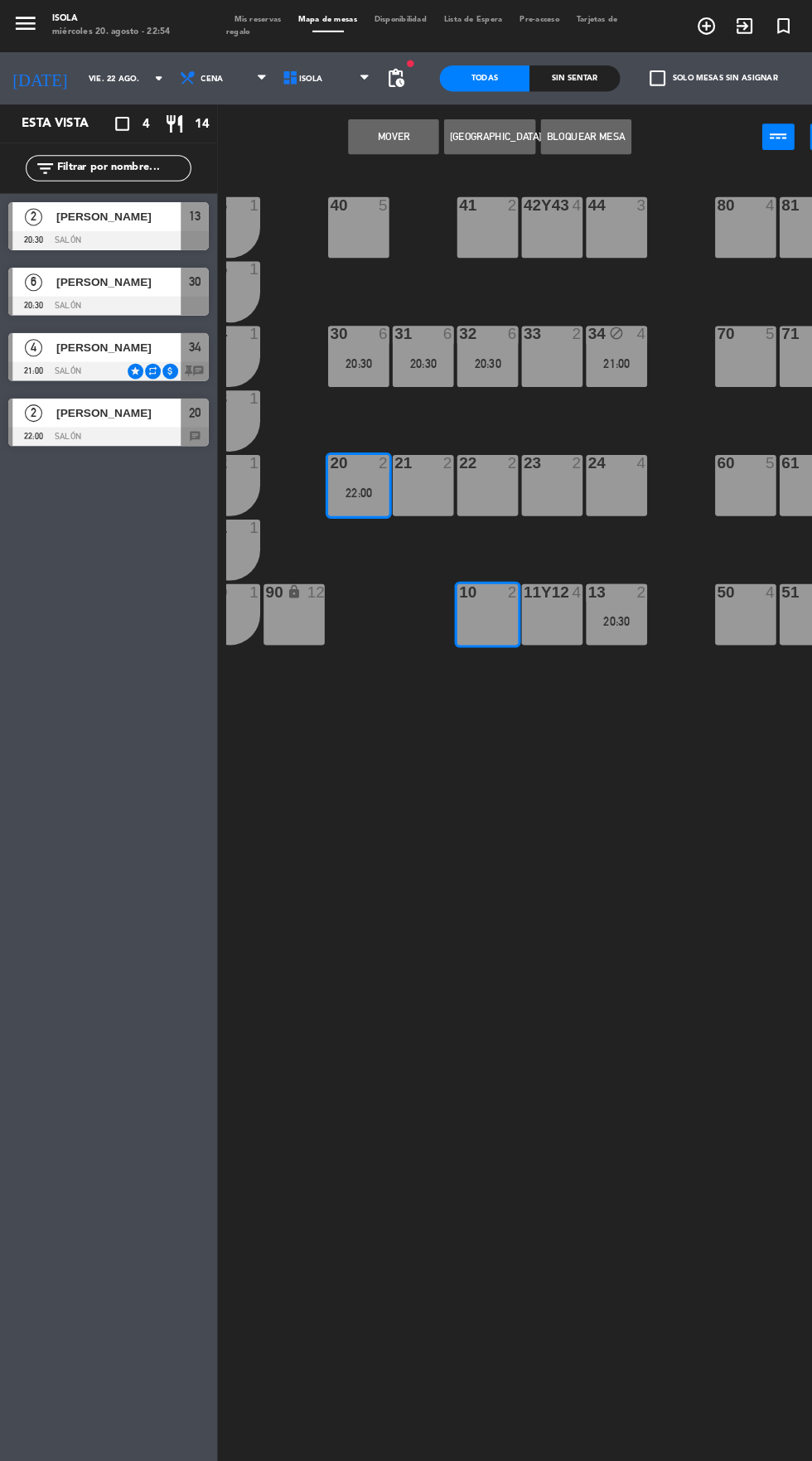
click at [351, 140] on button "Mover" at bounding box center [374, 130] width 86 height 33
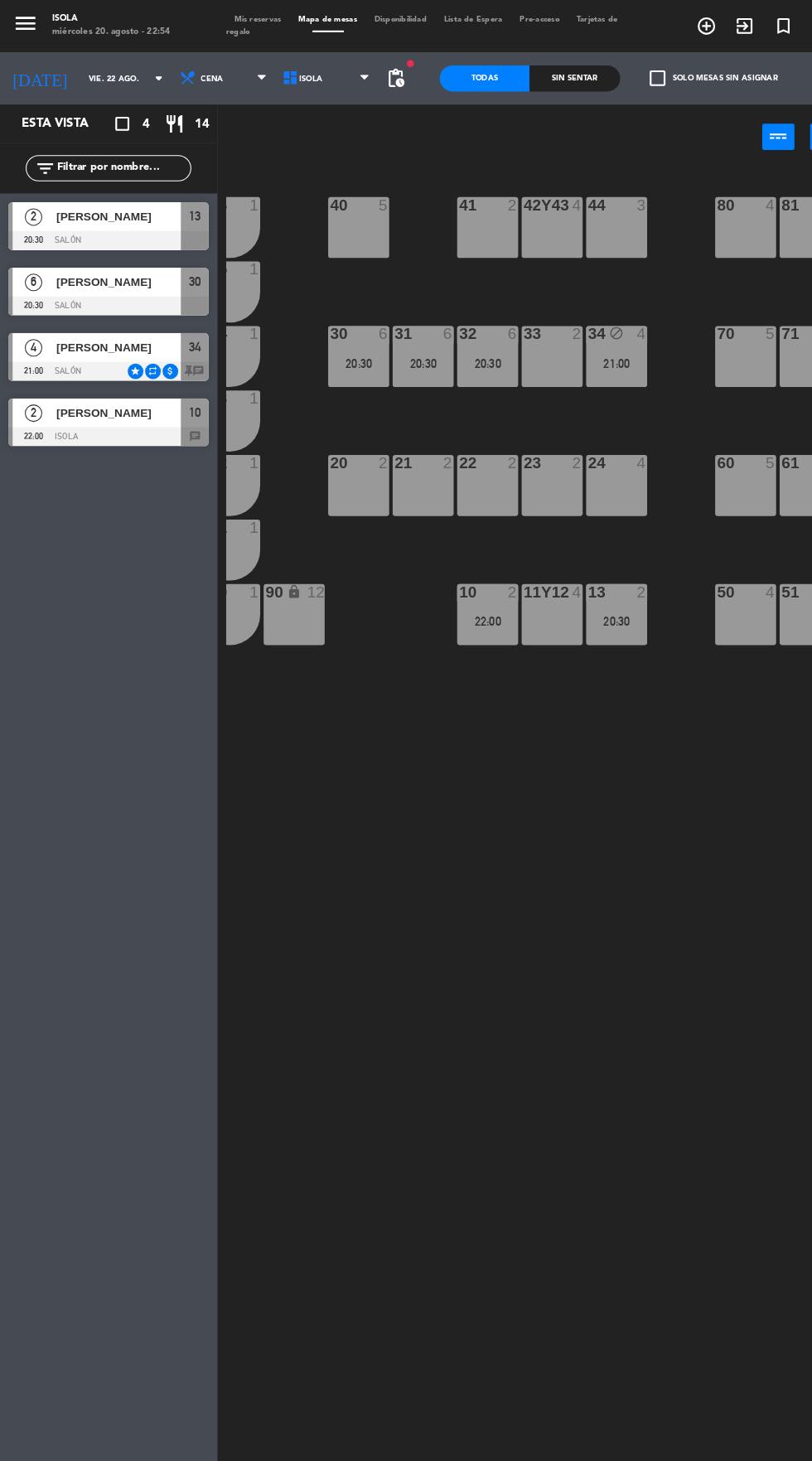
click at [480, 710] on div "40 5 42y43 4 41 2 44 3 80 4 81 4 106 1 105 1 30 6 20:30 31 6 20:30 32 6 20:30 3…" at bounding box center [514, 808] width 596 height 1300
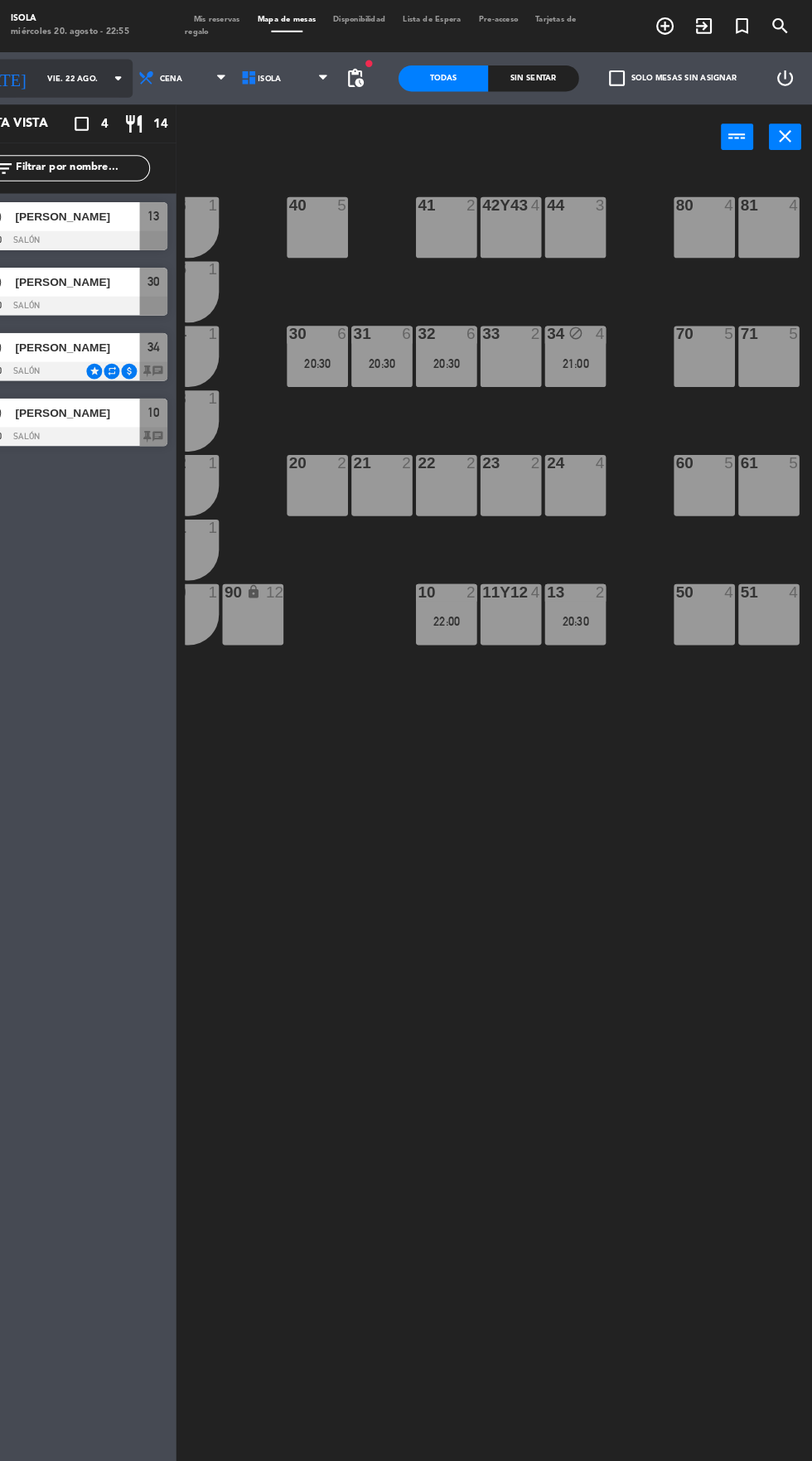
click at [80, 79] on input "vie. 22 ago." at bounding box center [128, 74] width 104 height 26
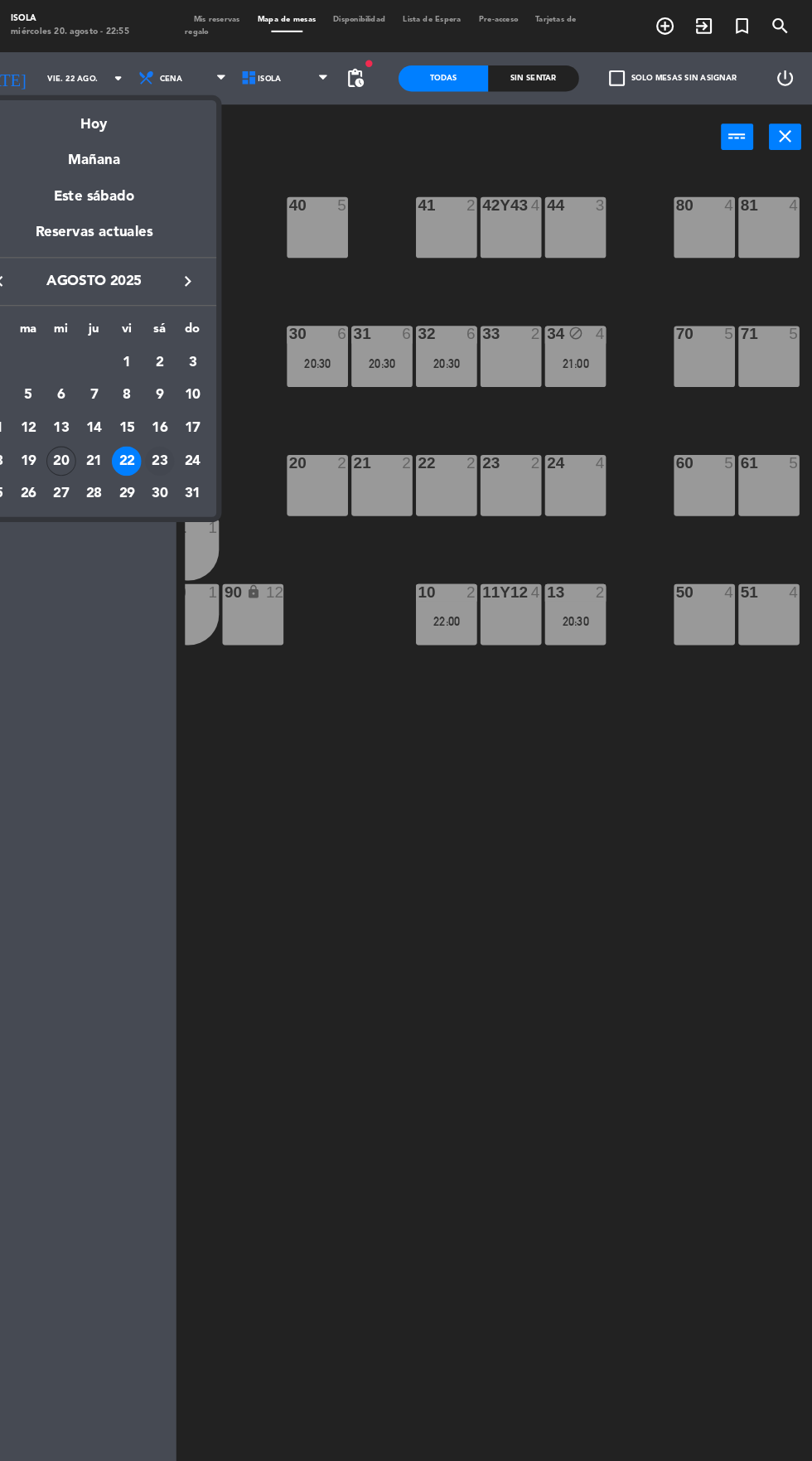
click at [191, 438] on div "23" at bounding box center [191, 439] width 28 height 28
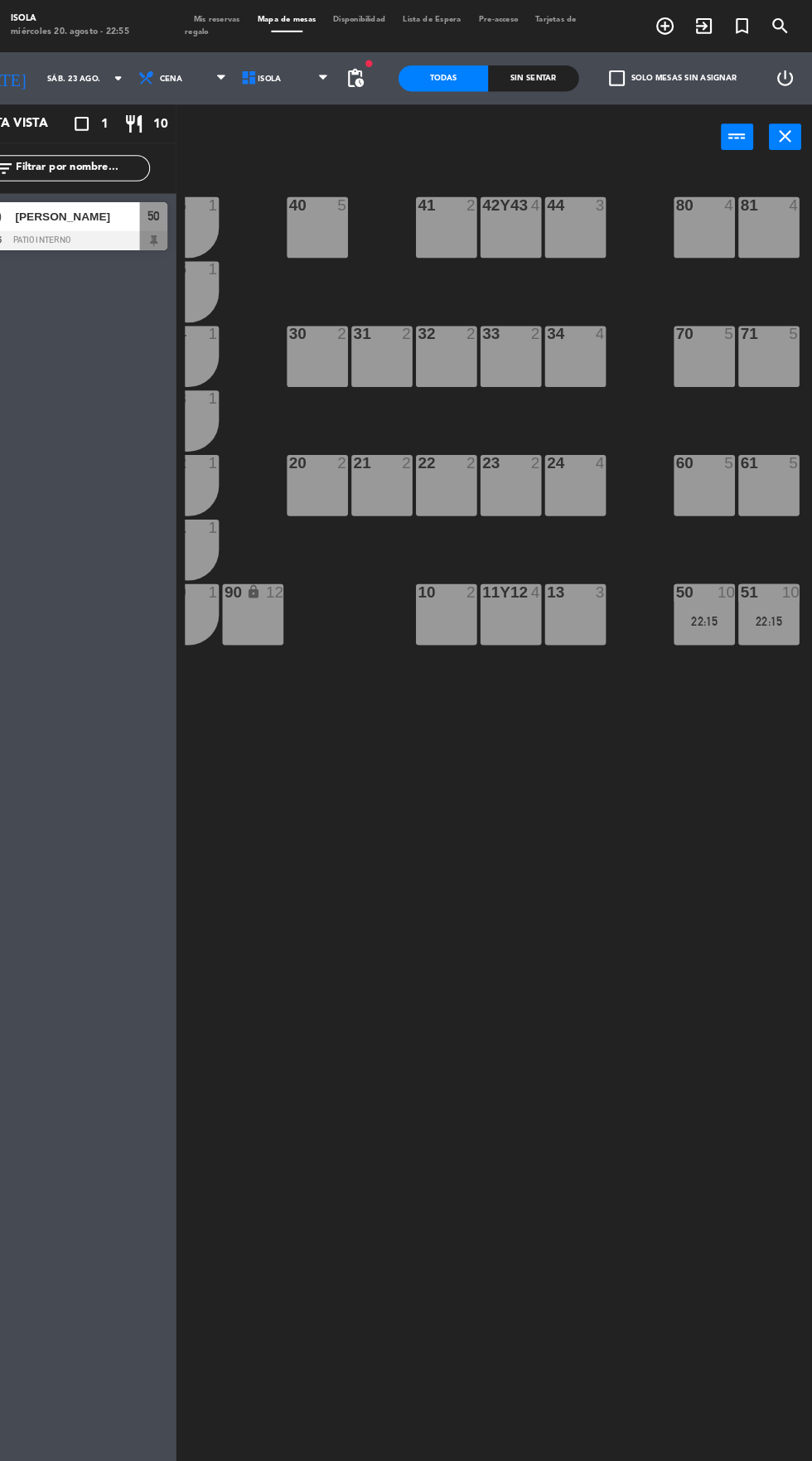
scroll to position [0, 0]
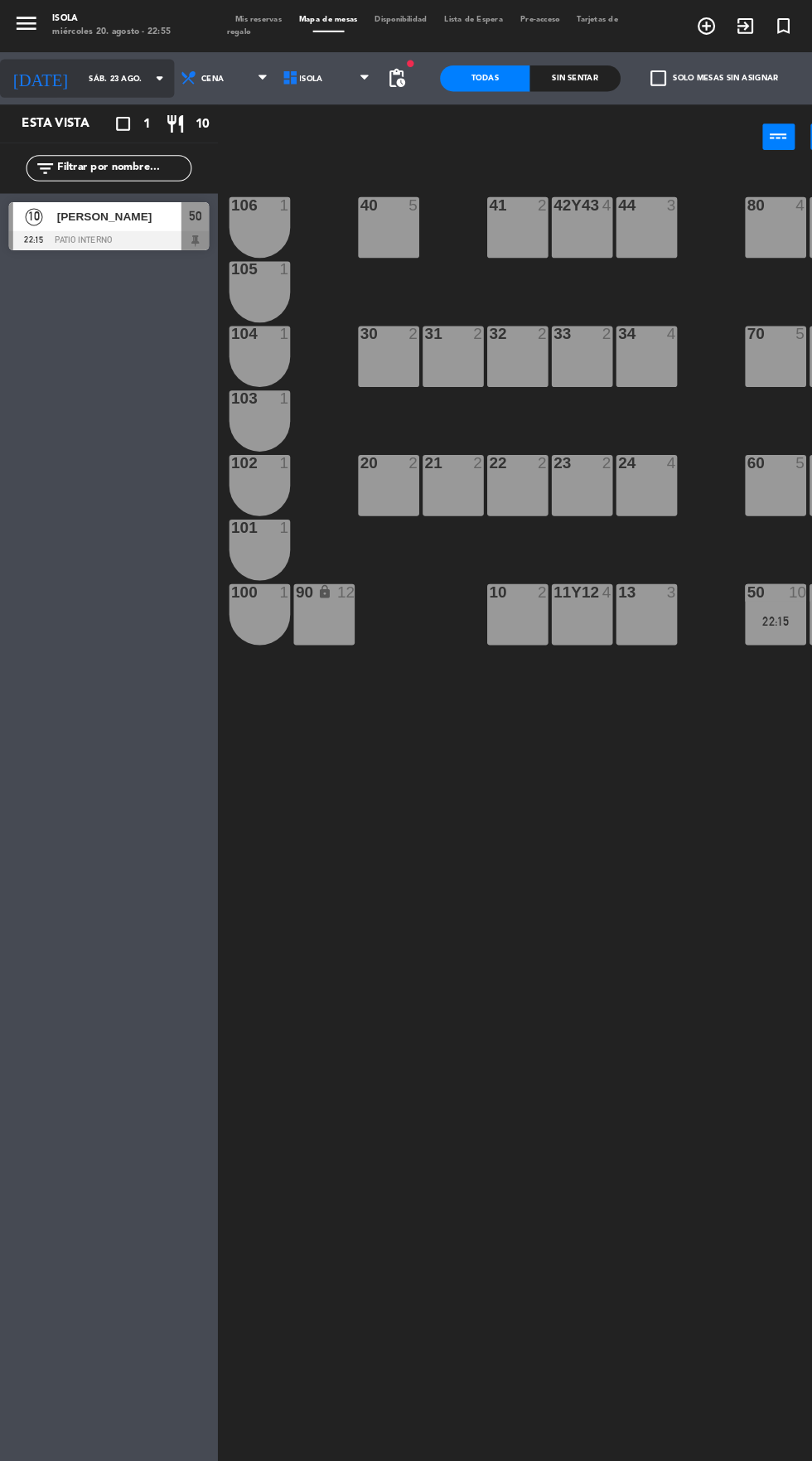
click at [76, 84] on input "sáb. 23 ago." at bounding box center [128, 74] width 104 height 26
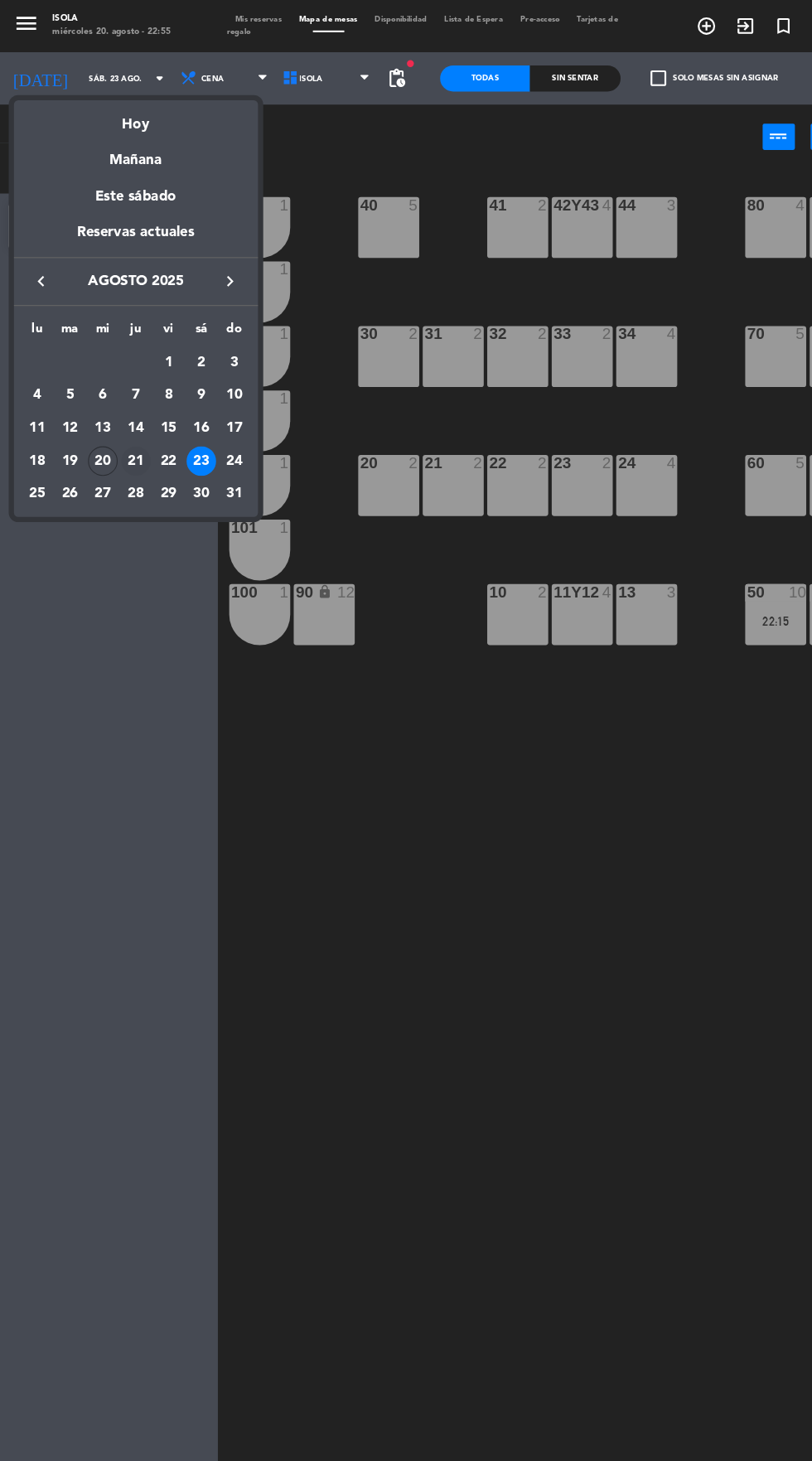
click at [135, 436] on div "21" at bounding box center [129, 439] width 28 height 28
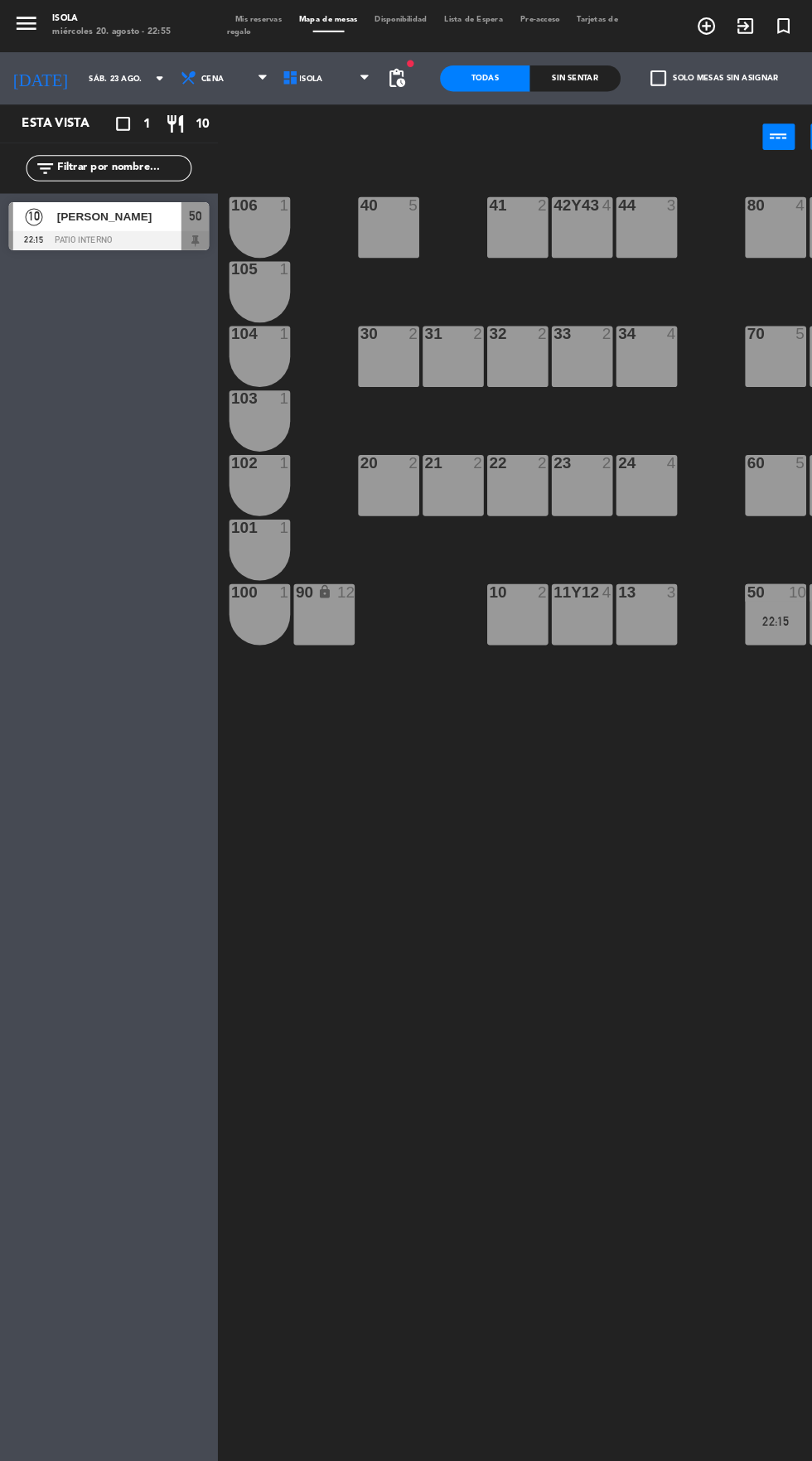
type input "jue. 21 ago."
